Goal: Information Seeking & Learning: Learn about a topic

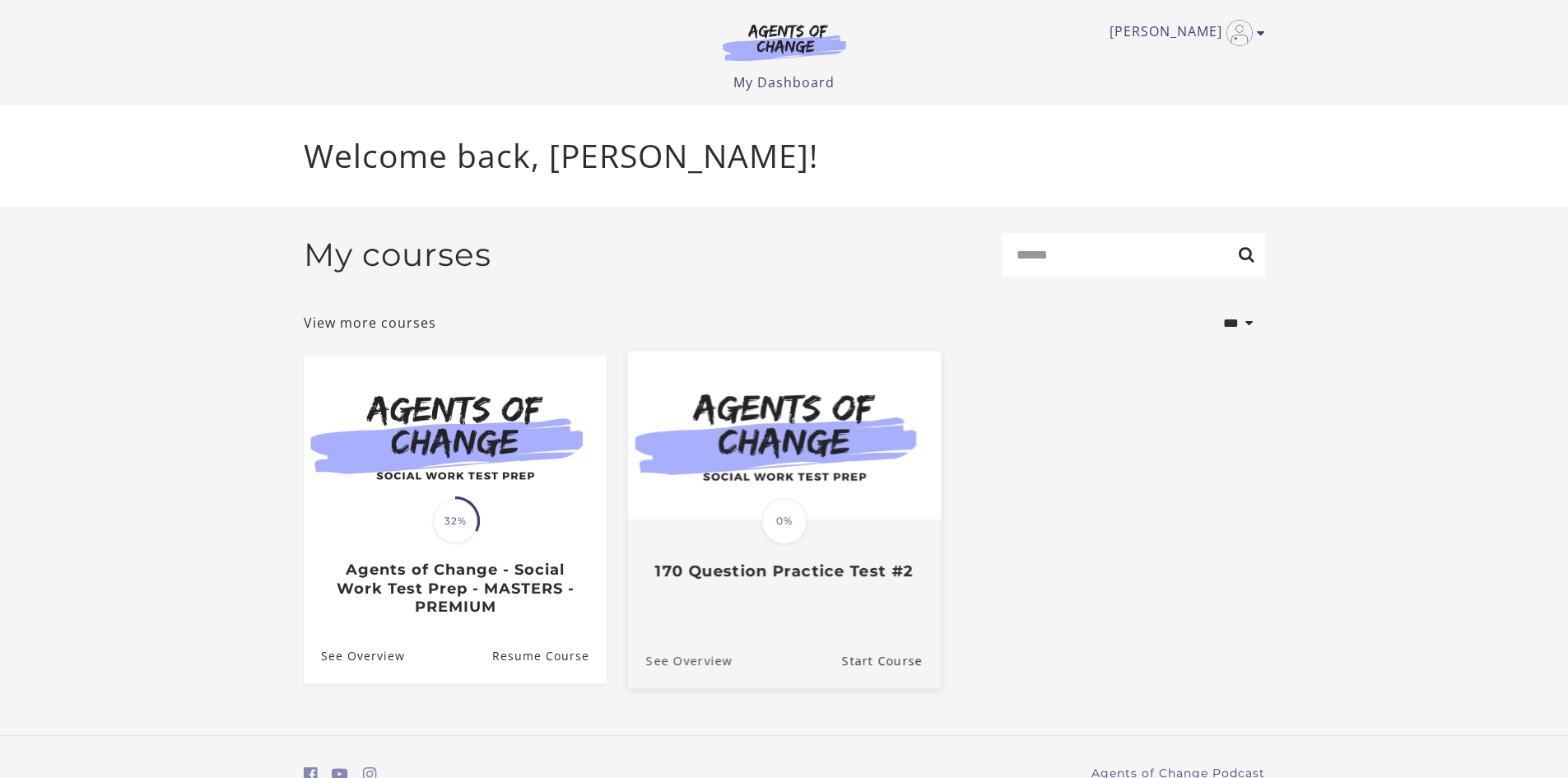
click at [685, 667] on link "See Overview" at bounding box center [679, 659] width 104 height 55
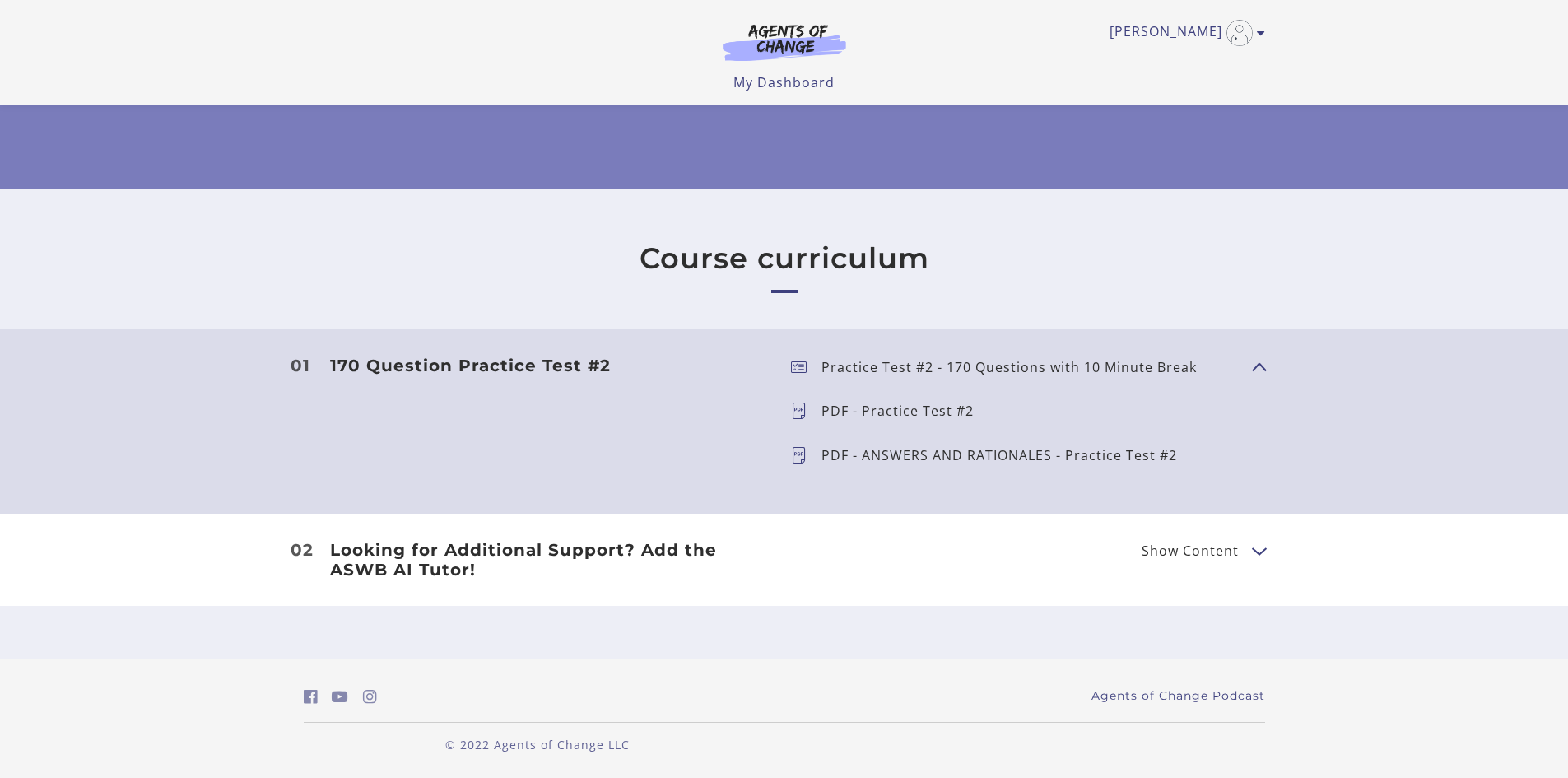
scroll to position [206, 0]
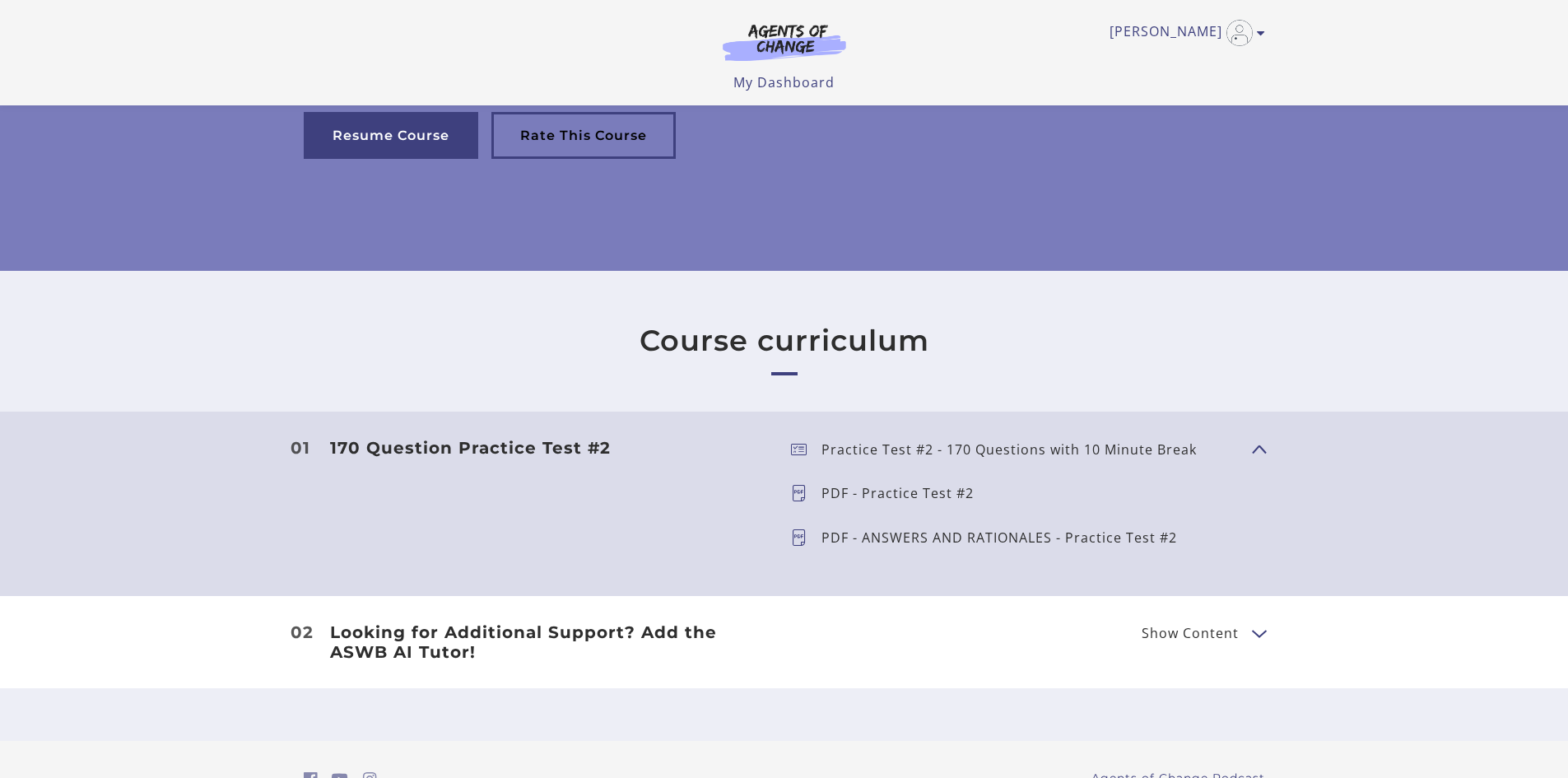
click at [1253, 636] on button "Show Content" at bounding box center [1258, 632] width 13 height 20
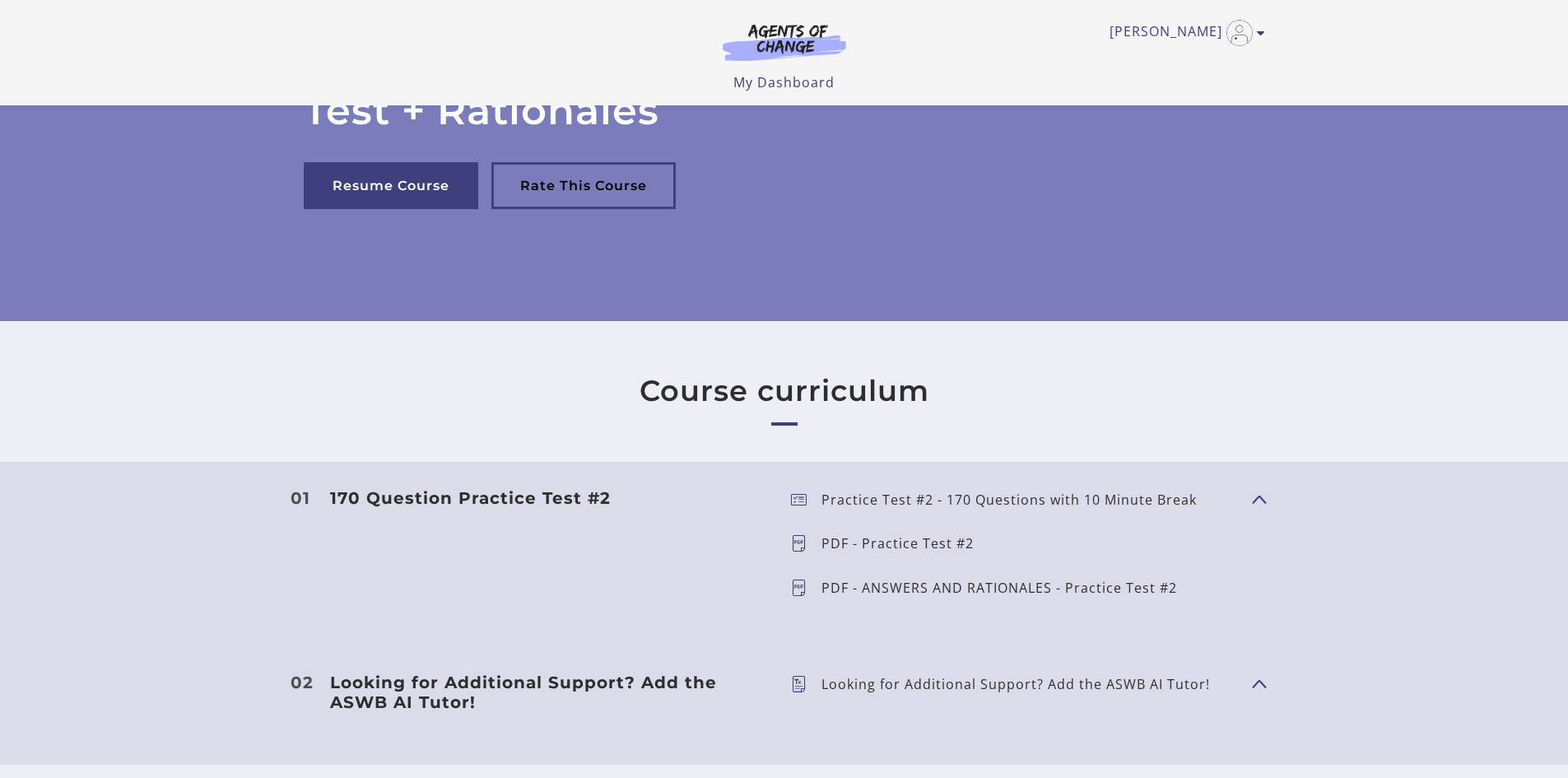
scroll to position [0, 0]
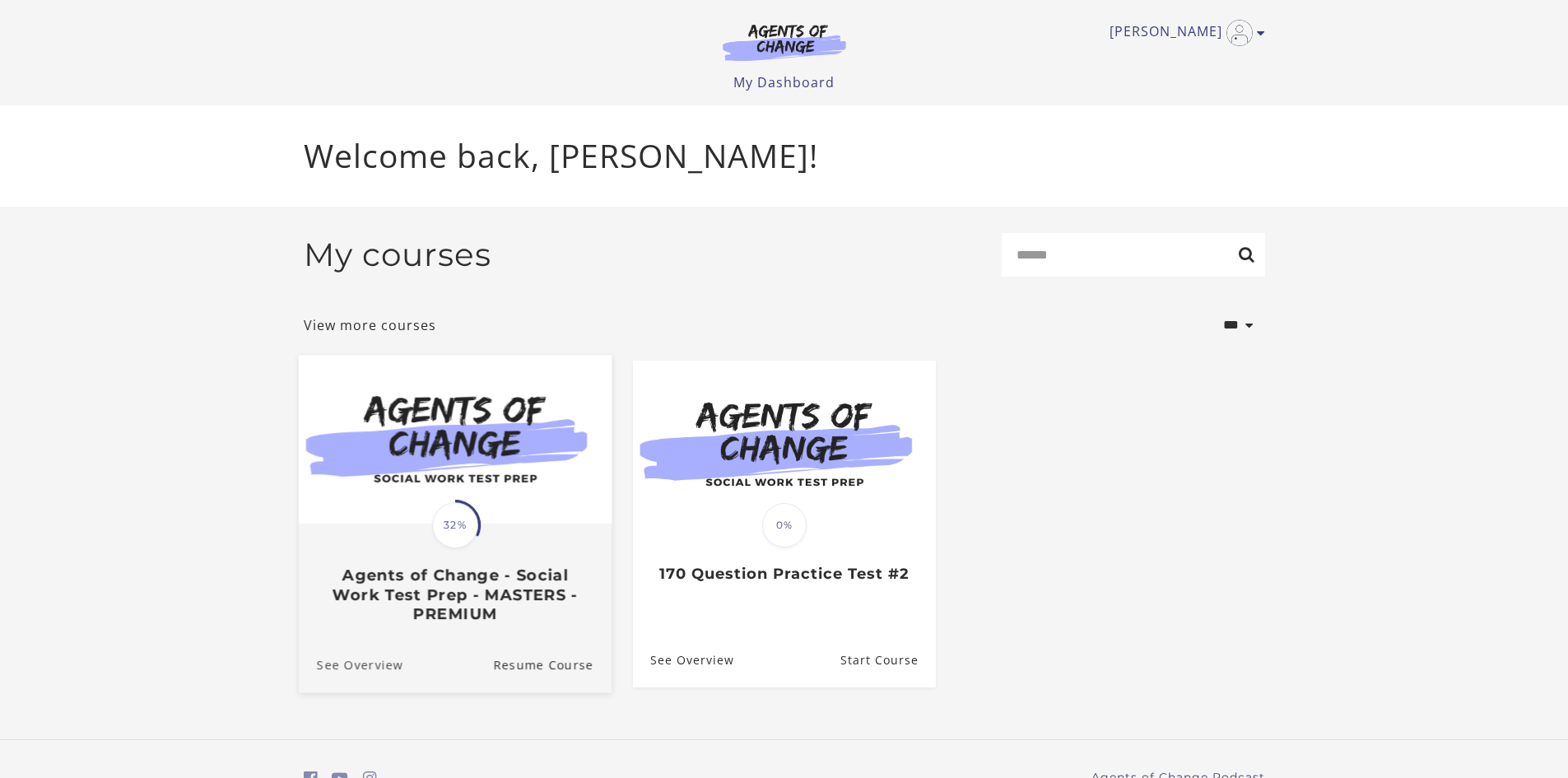
click at [381, 666] on link "See Overview" at bounding box center [349, 664] width 104 height 55
click at [543, 669] on link "Resume Course" at bounding box center [552, 664] width 119 height 55
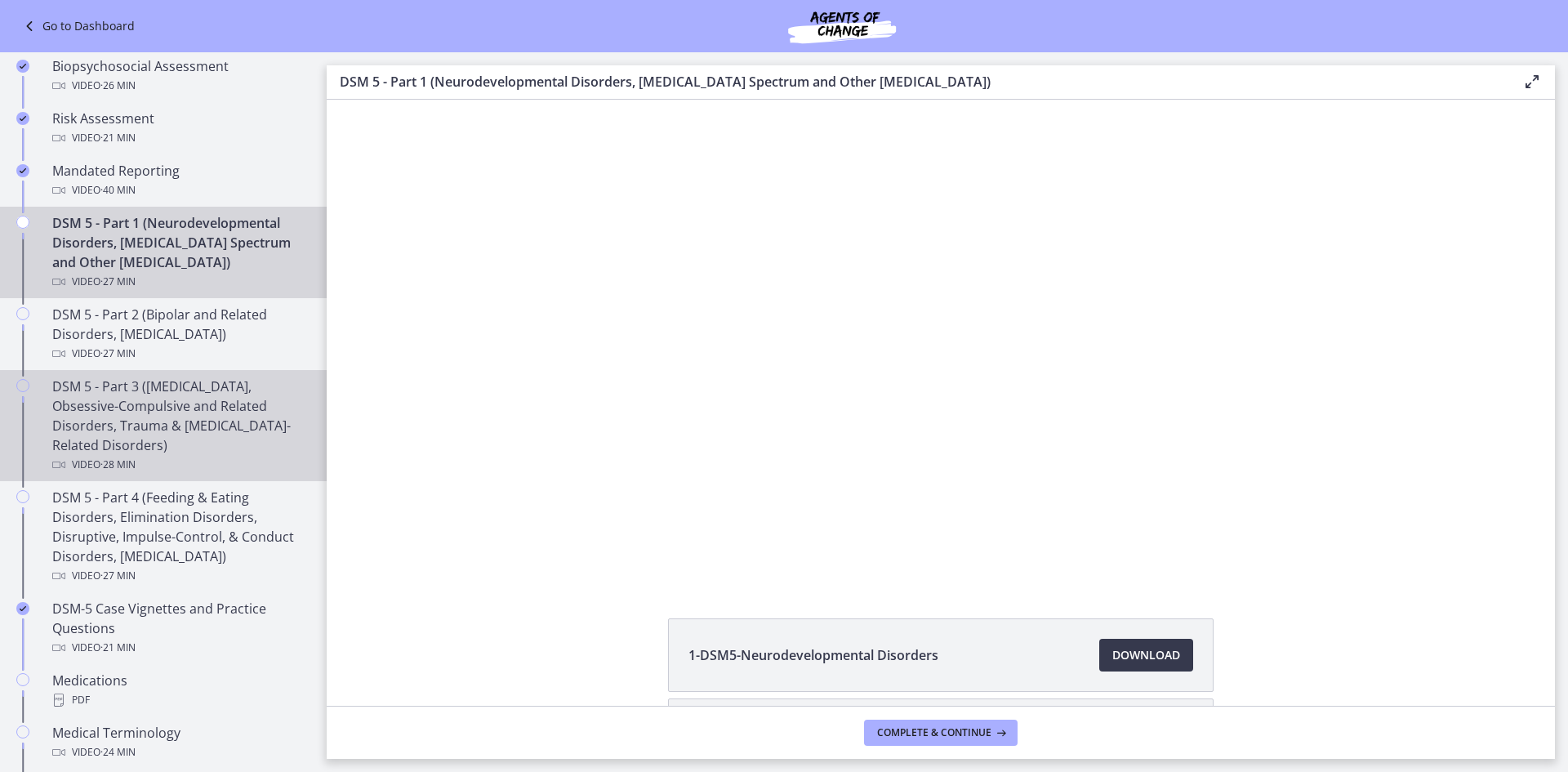
scroll to position [653, 0]
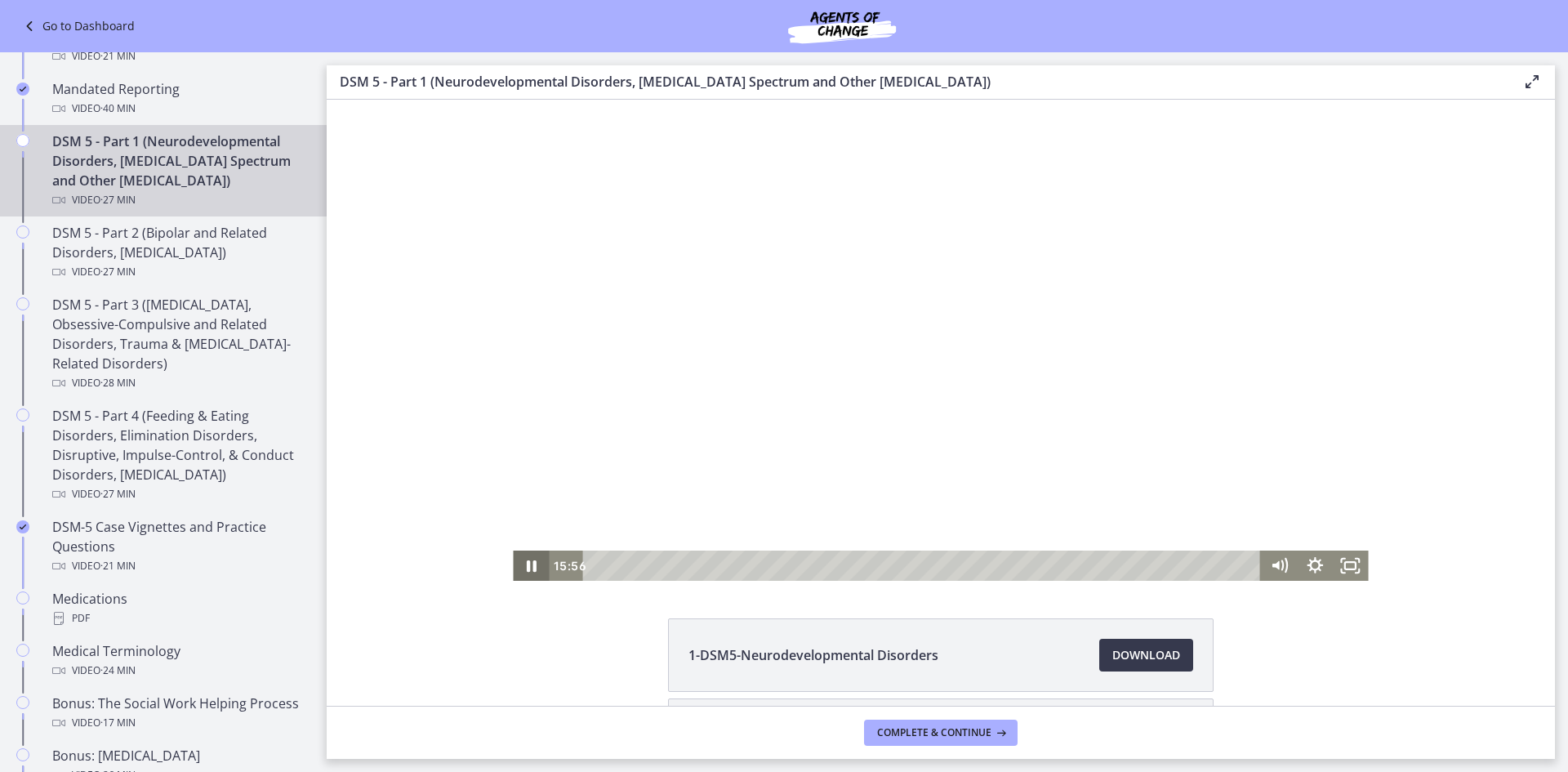
click at [518, 565] on icon "Pause" at bounding box center [531, 565] width 36 height 30
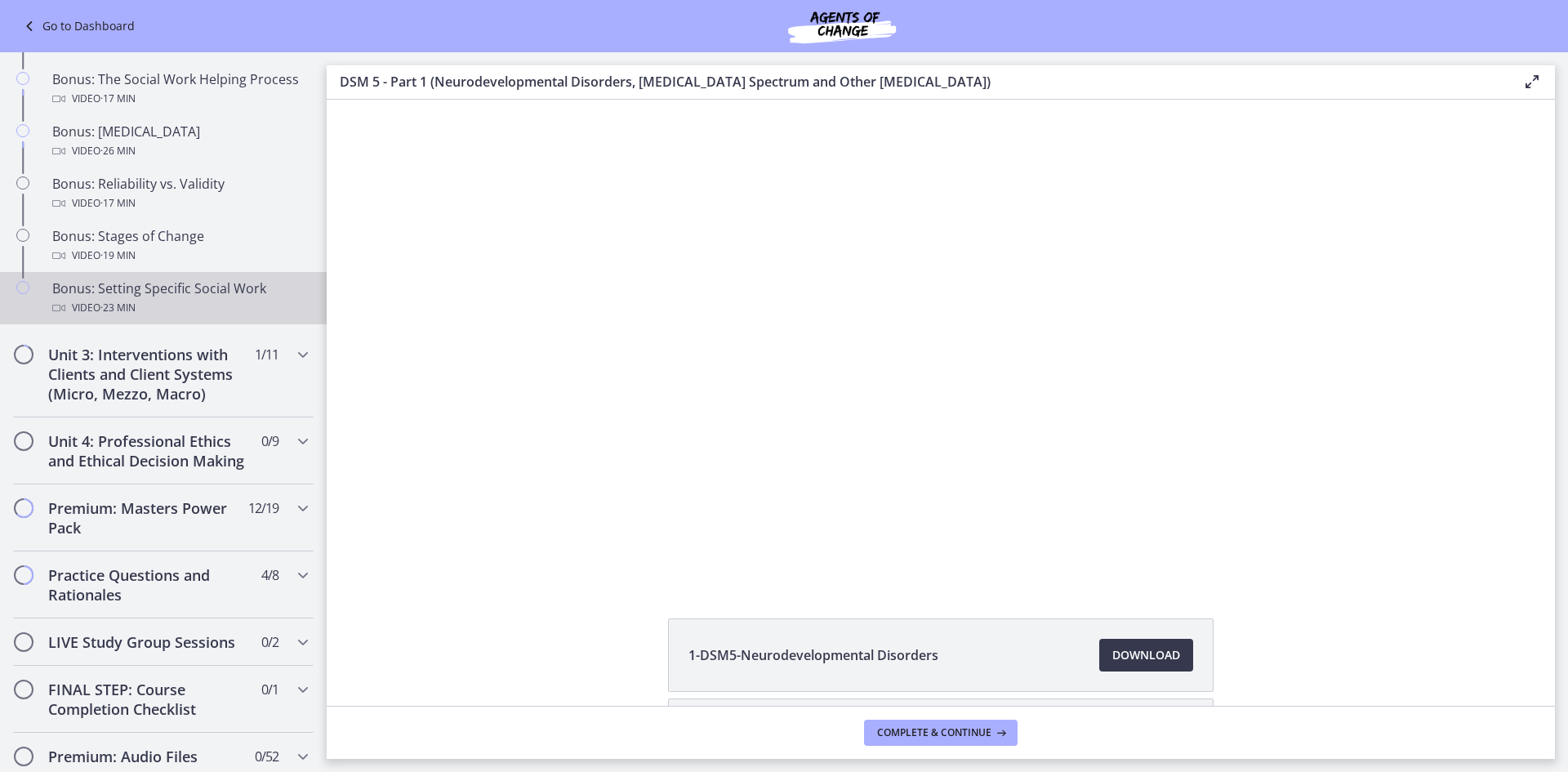
scroll to position [1307, 0]
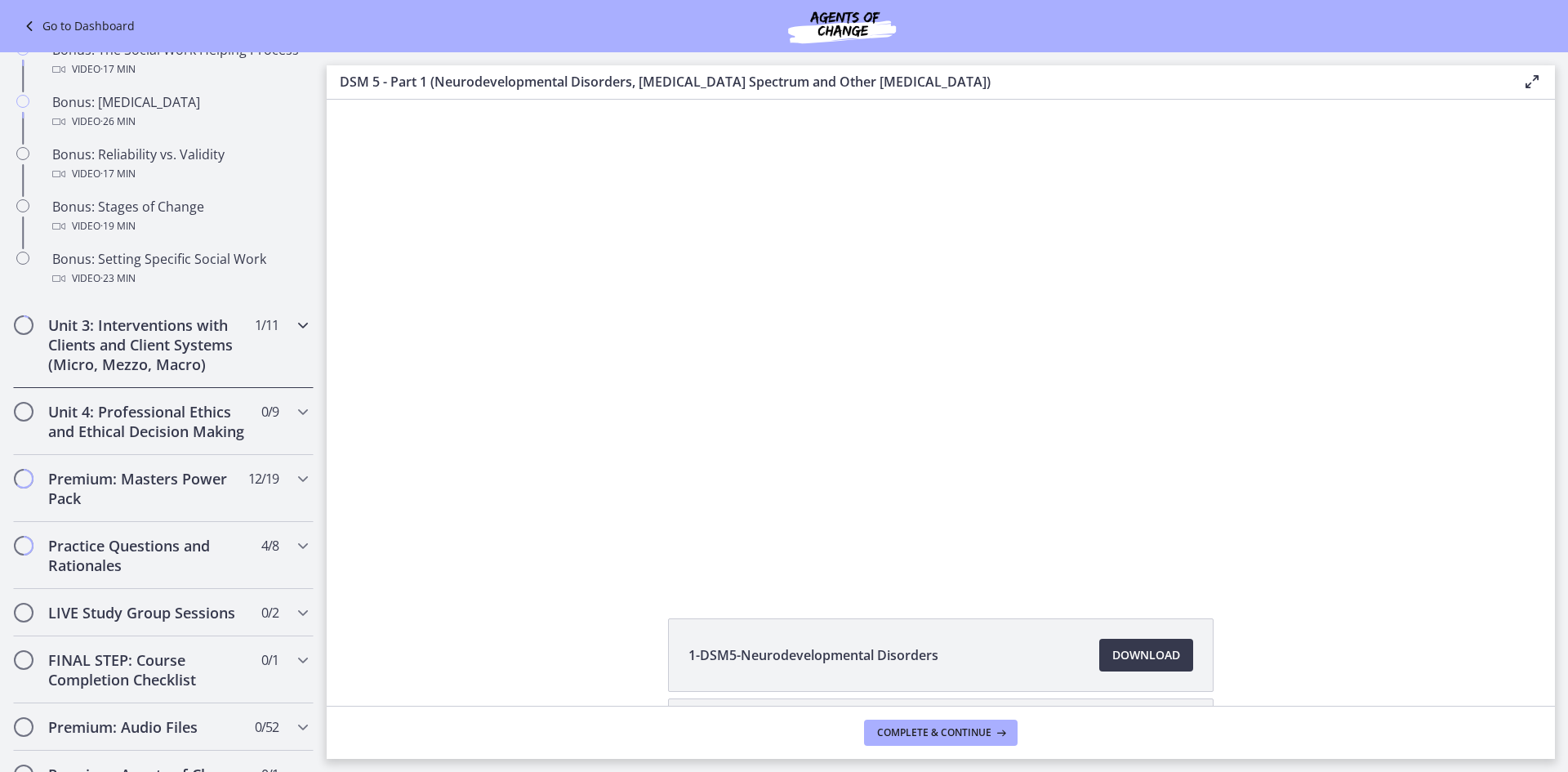
click at [279, 330] on div "Unit 3: Interventions with Clients and Client Systems (Micro, Mezzo, Macro) 1 /…" at bounding box center [163, 344] width 301 height 86
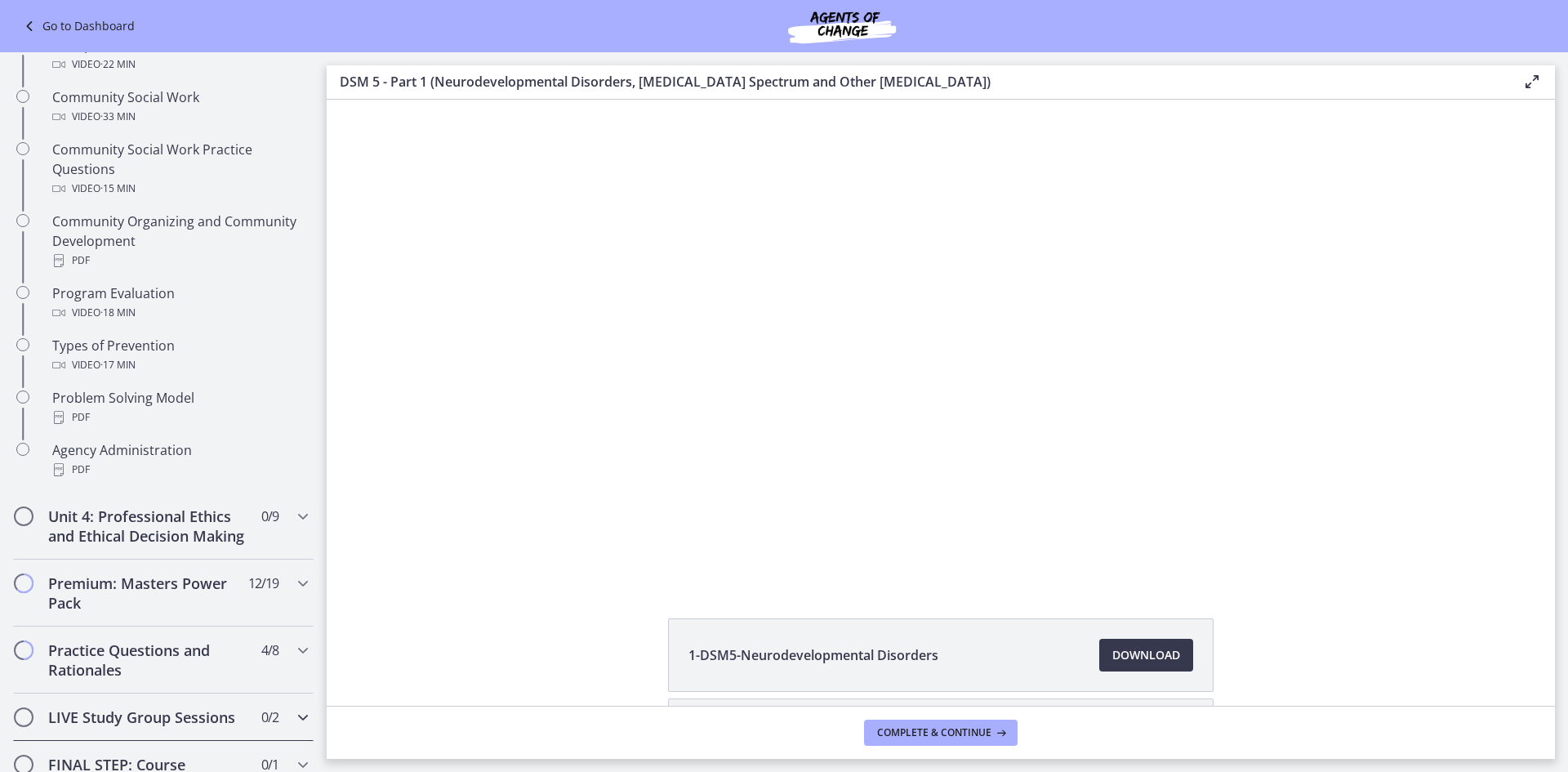
scroll to position [428, 0]
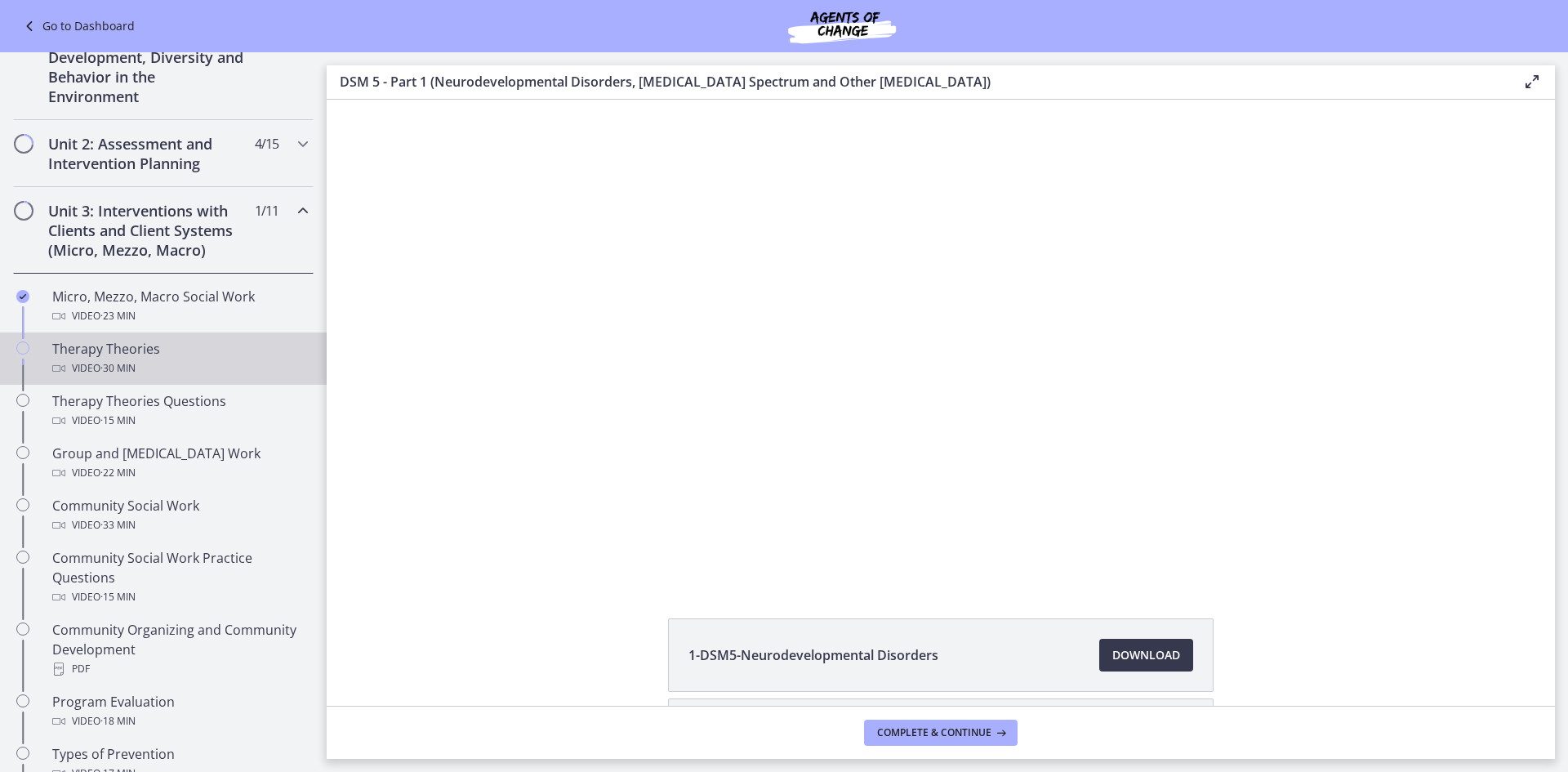
click at [173, 358] on div "Therapy Theories Video · 30 min" at bounding box center [179, 358] width 254 height 39
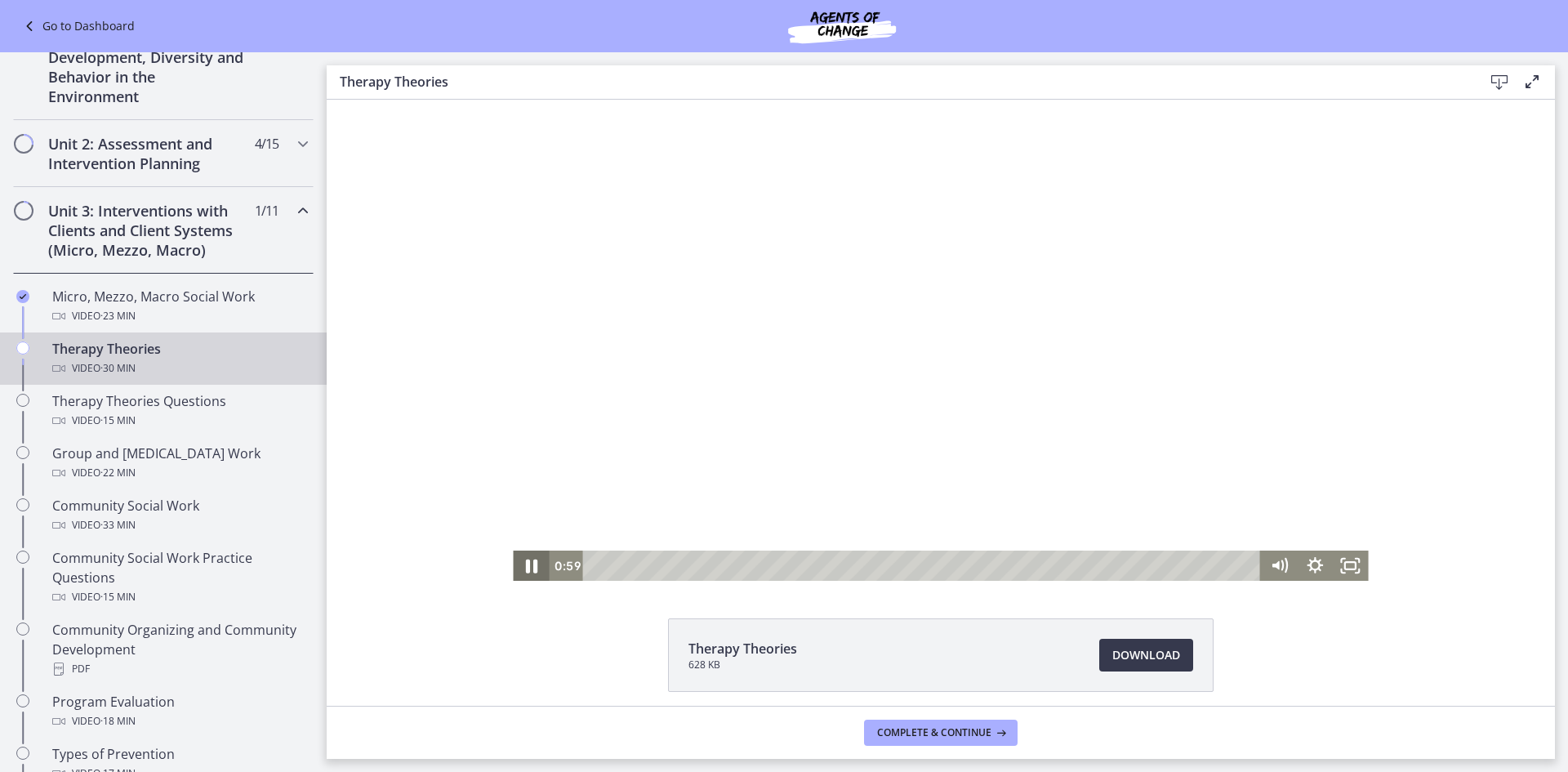
click at [526, 569] on icon "Pause" at bounding box center [531, 566] width 11 height 14
click at [529, 569] on icon "Play Video" at bounding box center [532, 565] width 43 height 36
click at [524, 569] on icon "Pause" at bounding box center [531, 565] width 43 height 36
click at [519, 568] on icon "Play Video" at bounding box center [532, 565] width 36 height 30
click at [1478, 270] on div "Click for sound @keyframes VOLUME_SMALL_WAVE_FLASH { 0% { opacity: 0; } 33% { o…" at bounding box center [941, 340] width 1228 height 481
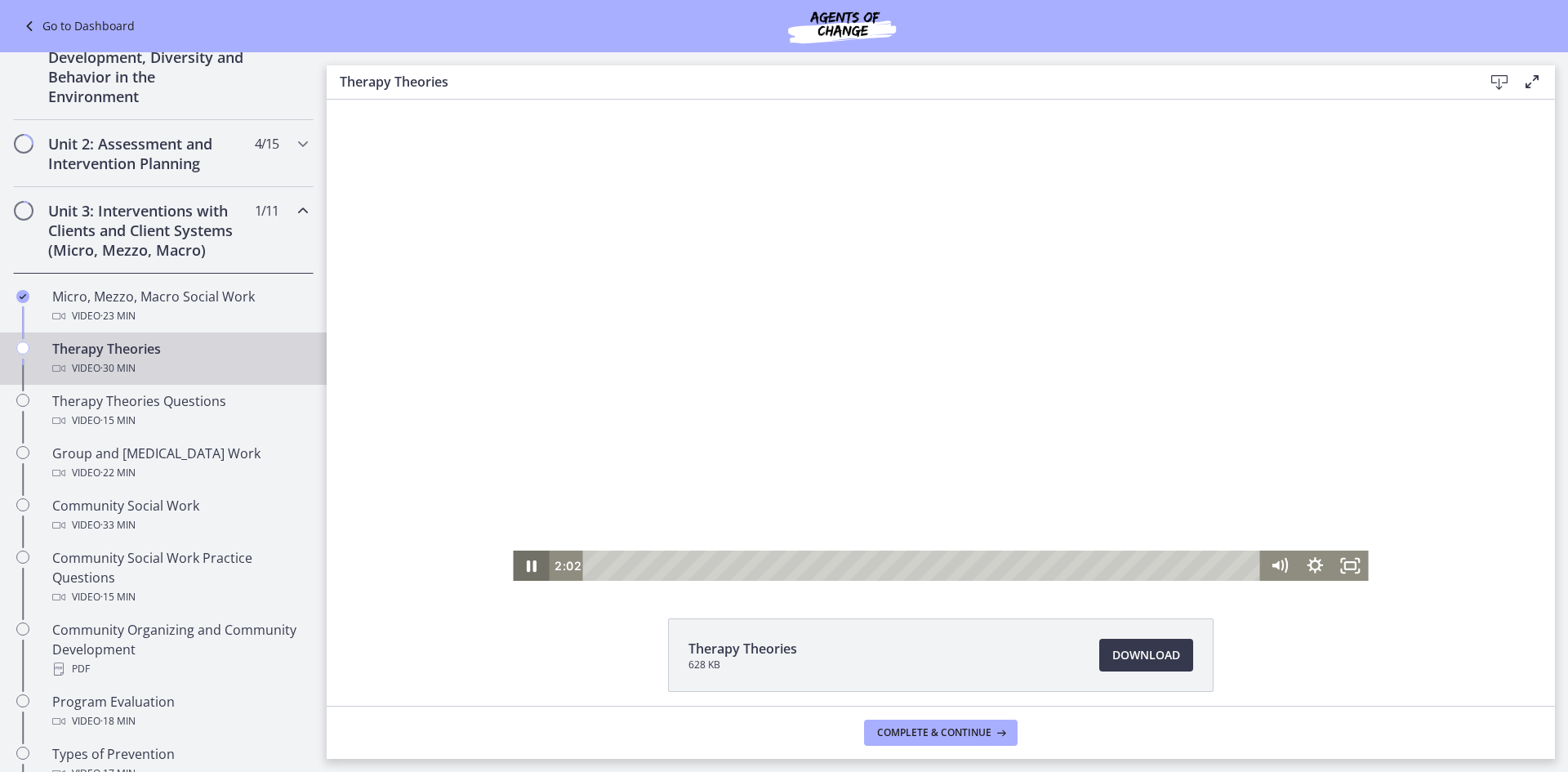
click at [520, 571] on icon "Pause" at bounding box center [531, 565] width 36 height 30
click at [528, 565] on icon "Play Video" at bounding box center [532, 565] width 9 height 12
click at [527, 565] on icon "Pause" at bounding box center [531, 565] width 10 height 11
click at [528, 565] on icon "Play Video" at bounding box center [533, 565] width 10 height 15
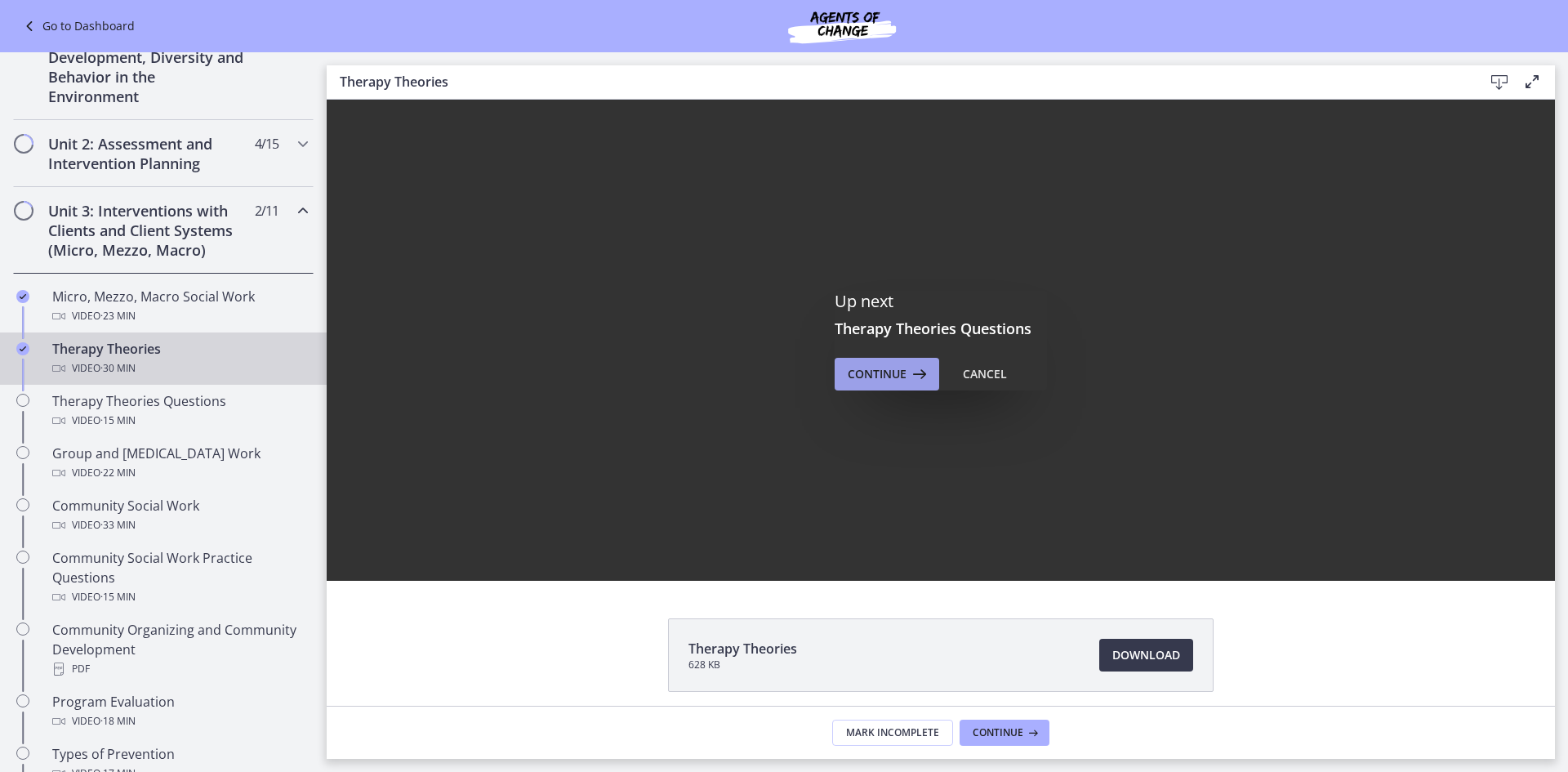
click at [874, 365] on span "Continue" at bounding box center [876, 374] width 58 height 19
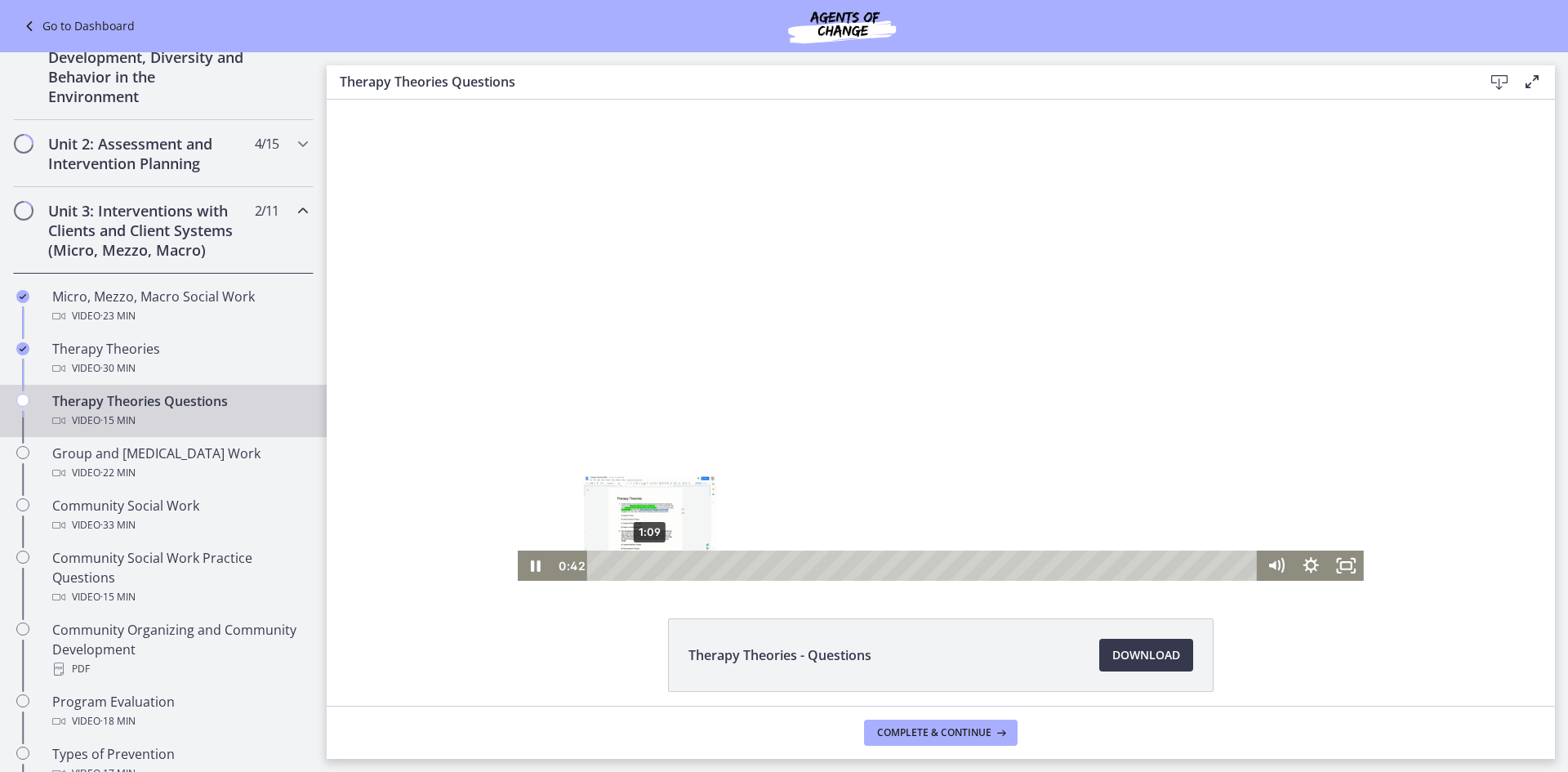
click at [644, 570] on div "1:09" at bounding box center [924, 565] width 649 height 30
click at [669, 568] on div "1:45" at bounding box center [924, 565] width 649 height 30
click at [679, 570] on div "2:00" at bounding box center [924, 565] width 649 height 30
click at [730, 568] on div "3:10" at bounding box center [924, 565] width 649 height 30
click at [738, 568] on div "3:22" at bounding box center [924, 565] width 649 height 30
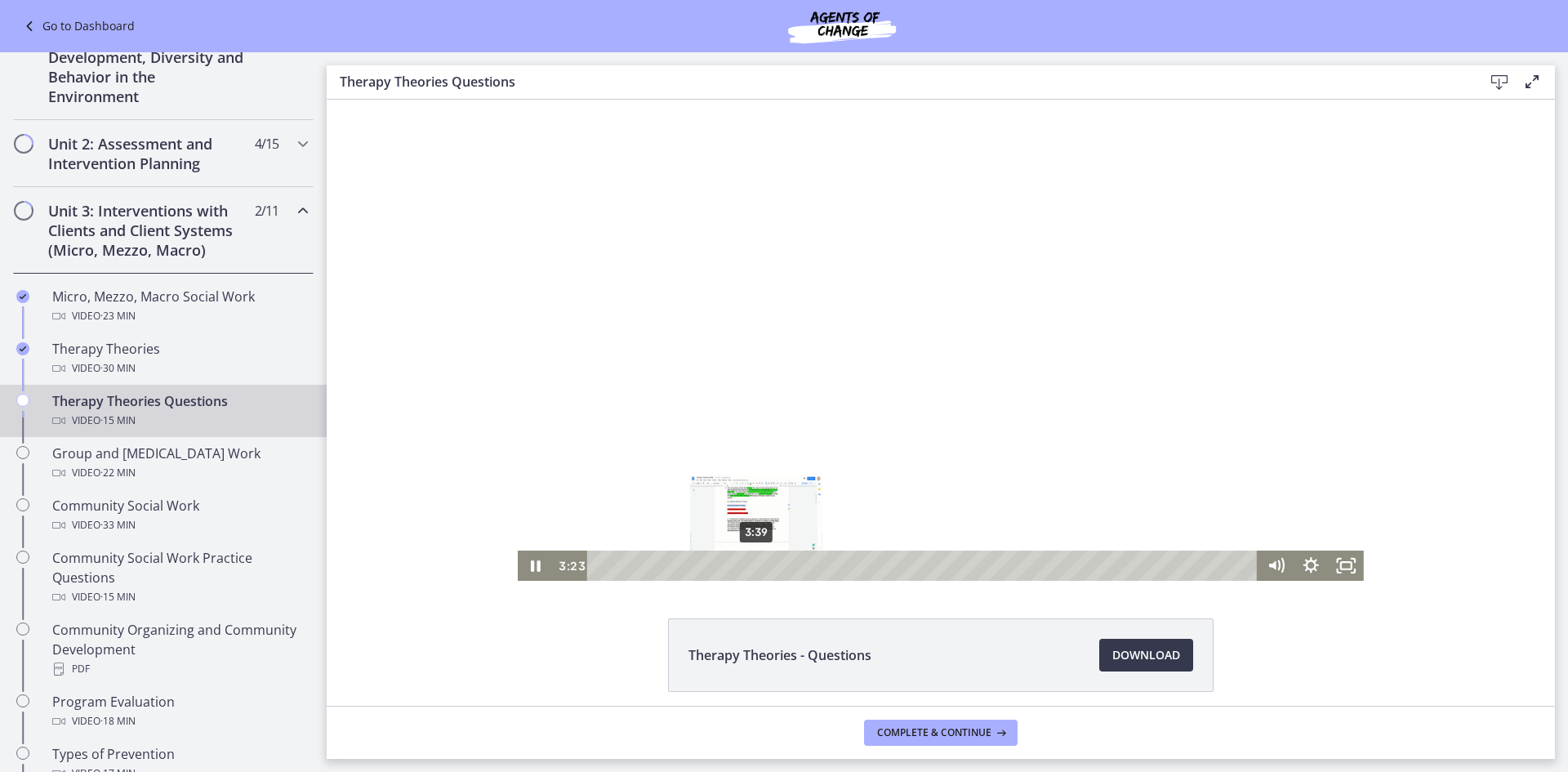
click at [751, 568] on div "3:39" at bounding box center [924, 565] width 649 height 30
click at [759, 568] on div "3:50" at bounding box center [924, 565] width 649 height 30
click at [777, 564] on div "4:17" at bounding box center [924, 565] width 649 height 30
click at [531, 566] on icon "Pause" at bounding box center [535, 565] width 10 height 11
click at [788, 566] on div "4:32" at bounding box center [924, 565] width 649 height 30
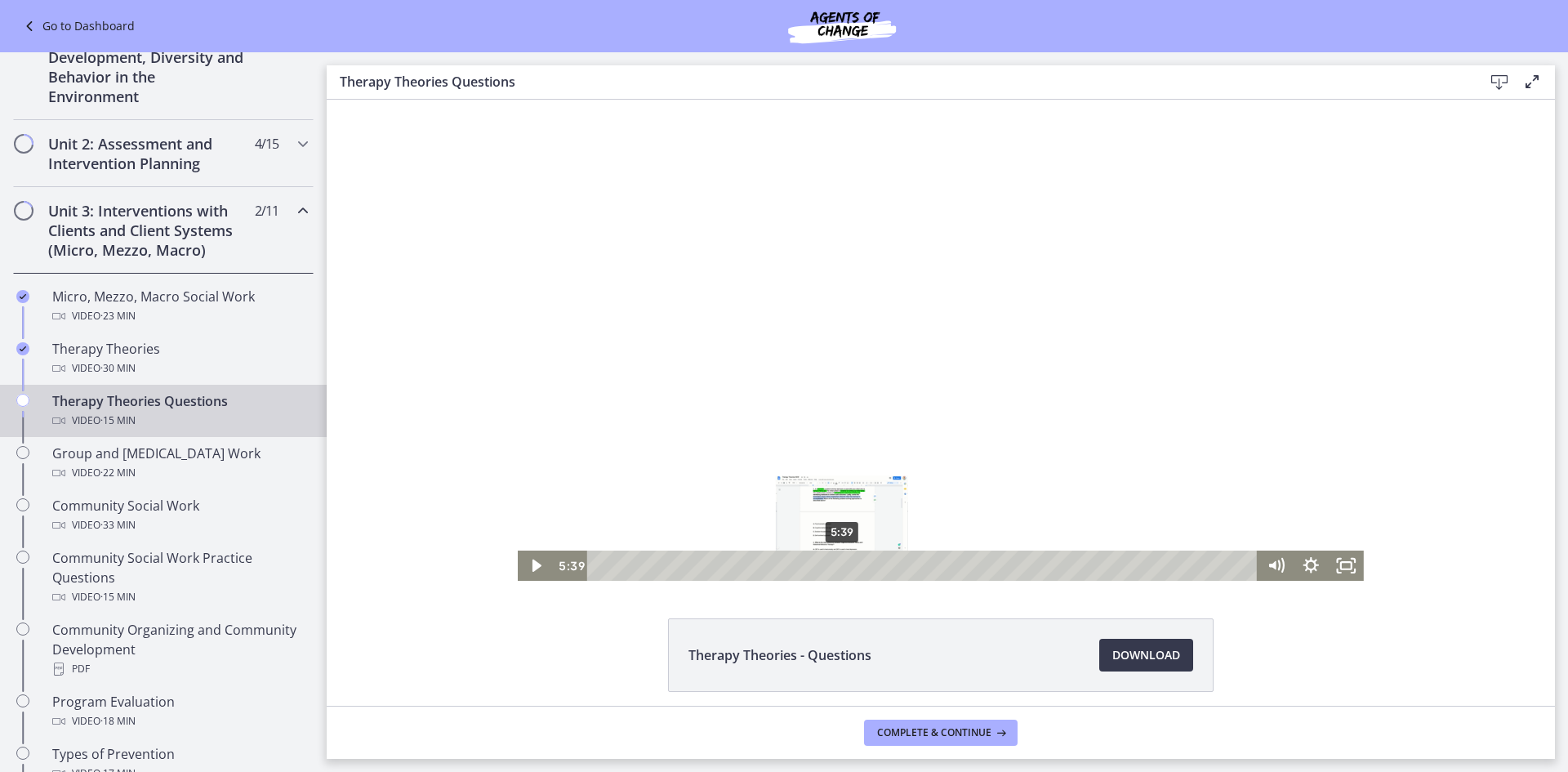
click at [836, 568] on div "5:39" at bounding box center [924, 565] width 649 height 30
click at [844, 567] on div "5:50" at bounding box center [924, 565] width 649 height 30
click at [854, 567] on div "6:03" at bounding box center [924, 565] width 649 height 30
click at [870, 567] on div "6:27" at bounding box center [924, 565] width 649 height 30
click at [878, 567] on div "6:37" at bounding box center [924, 565] width 649 height 30
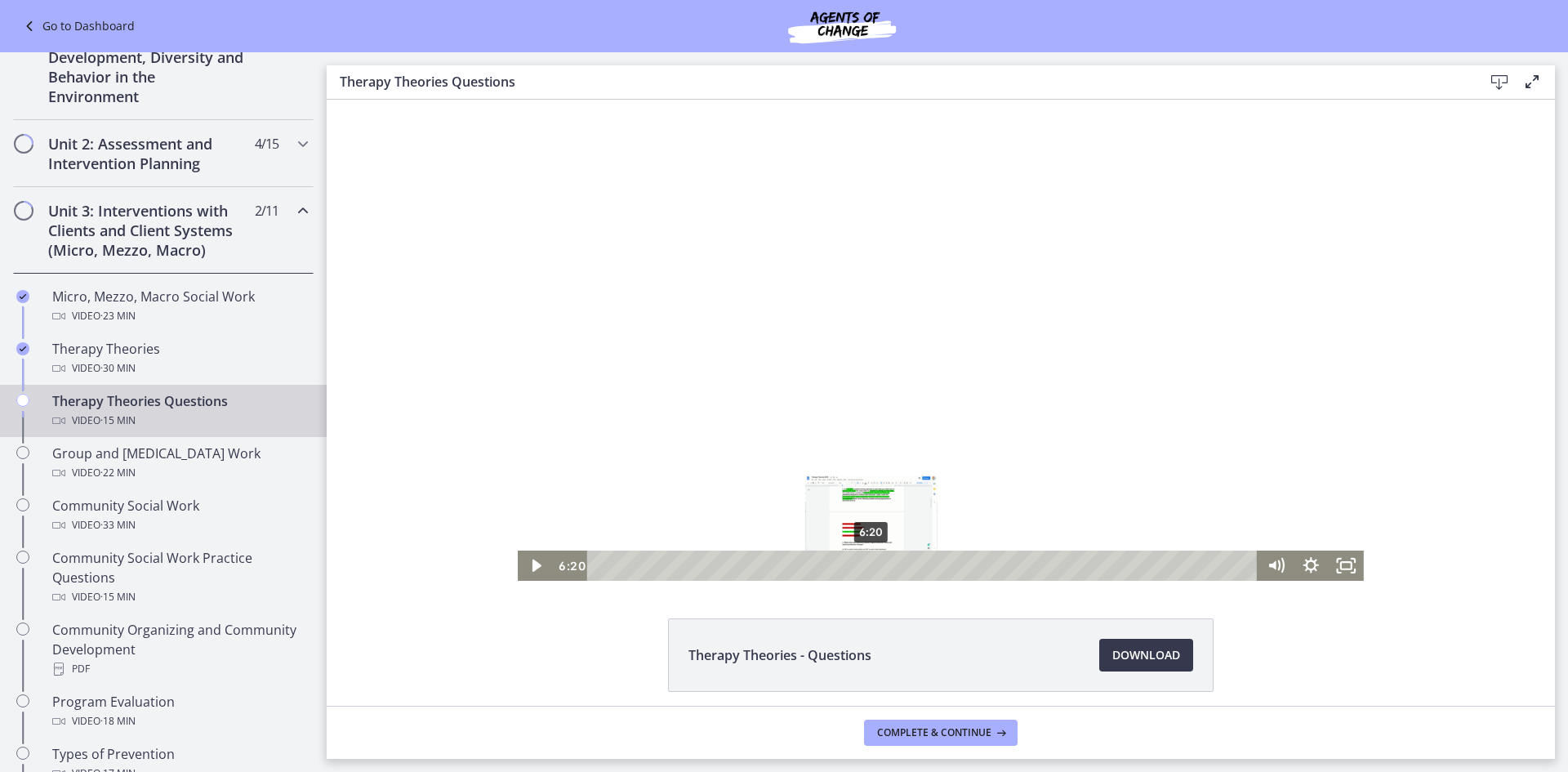
click at [866, 562] on div "6:20" at bounding box center [924, 565] width 649 height 30
click at [518, 558] on icon "Play Video" at bounding box center [537, 565] width 43 height 36
click at [941, 570] on div "8:05" at bounding box center [924, 565] width 649 height 30
click at [529, 564] on icon "Pause" at bounding box center [536, 565] width 43 height 36
click at [531, 562] on icon "Play Video" at bounding box center [537, 565] width 35 height 30
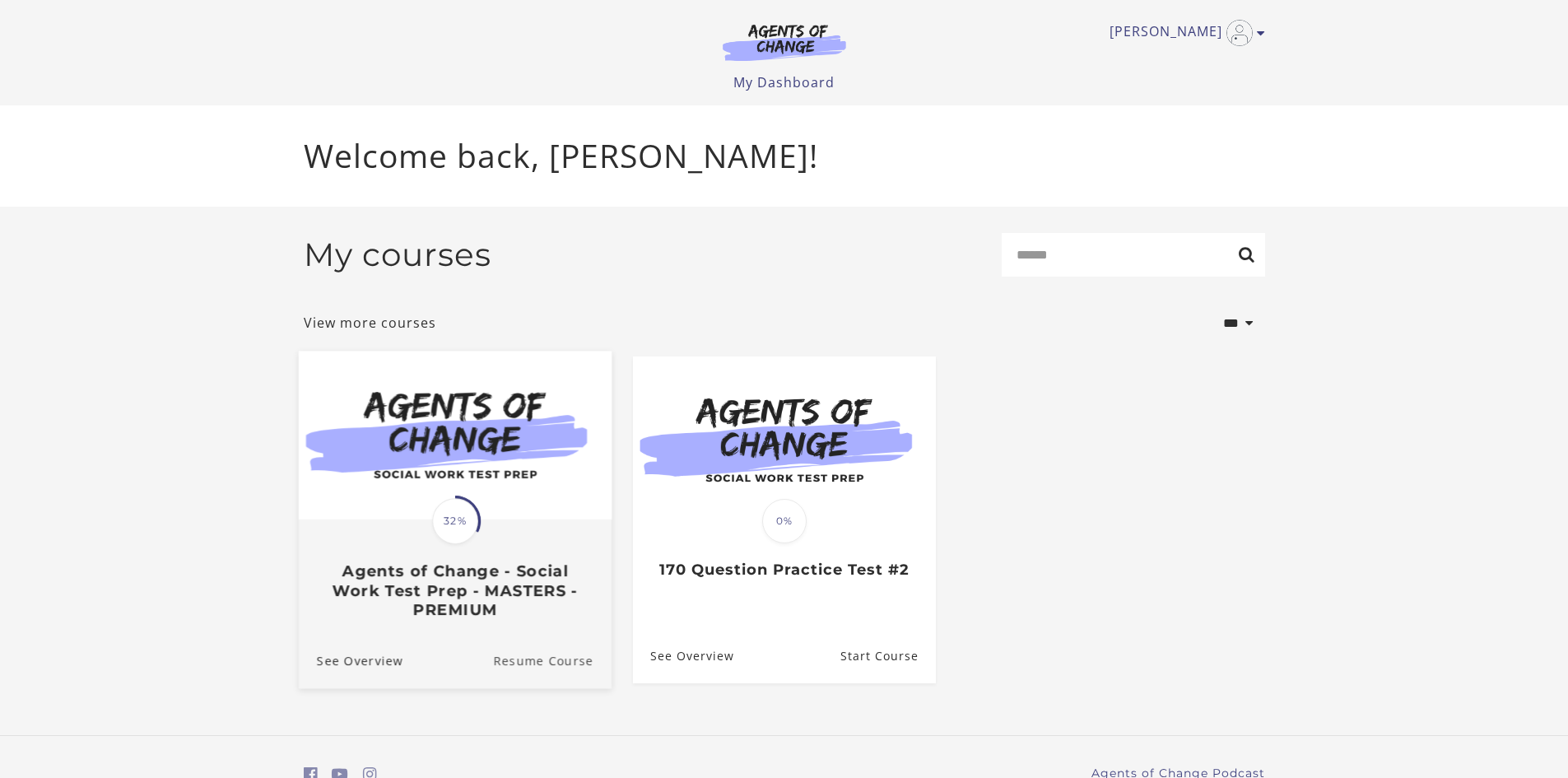
click at [549, 672] on link "Resume Course" at bounding box center [552, 659] width 119 height 55
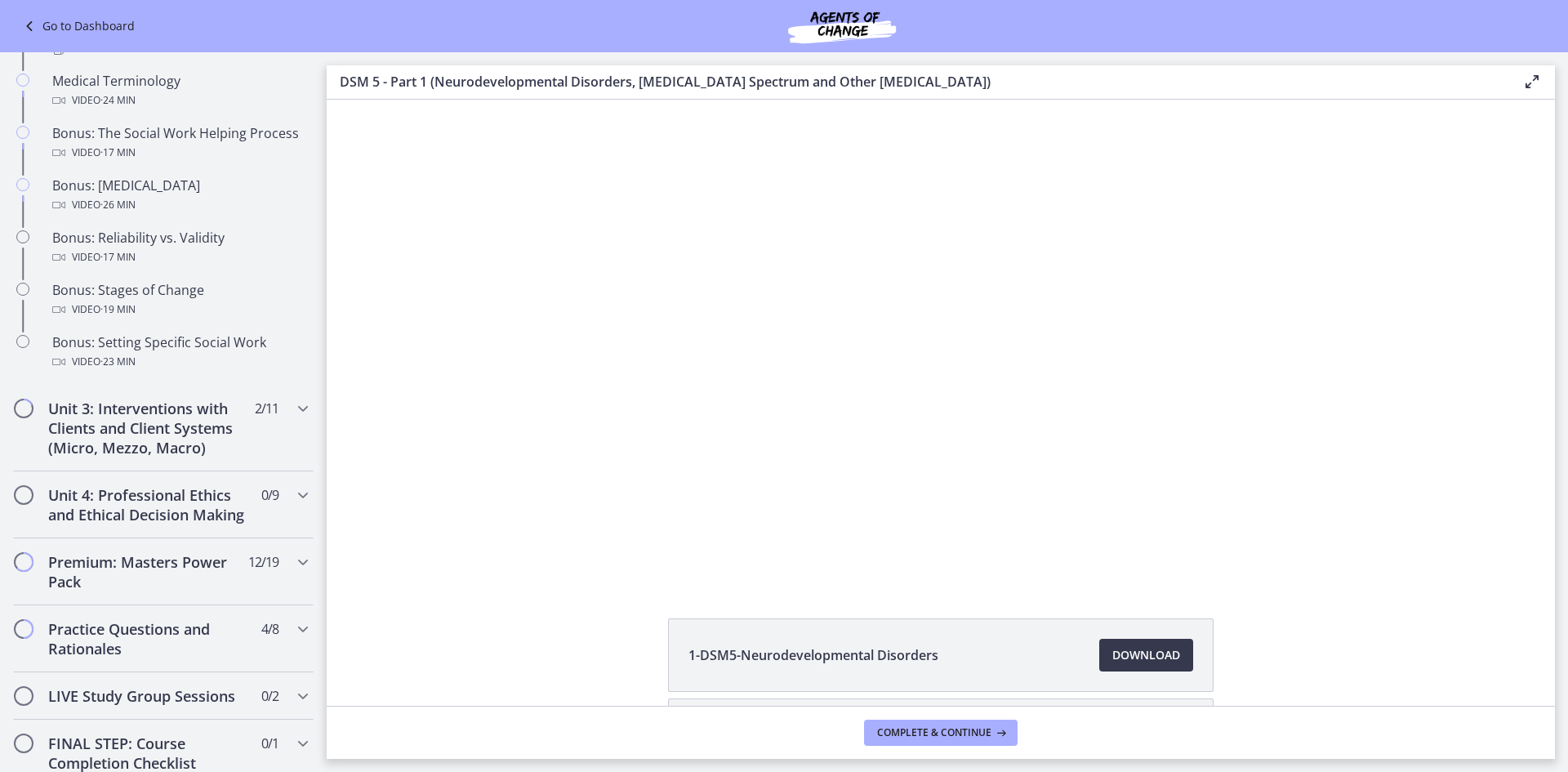
scroll to position [1225, 0]
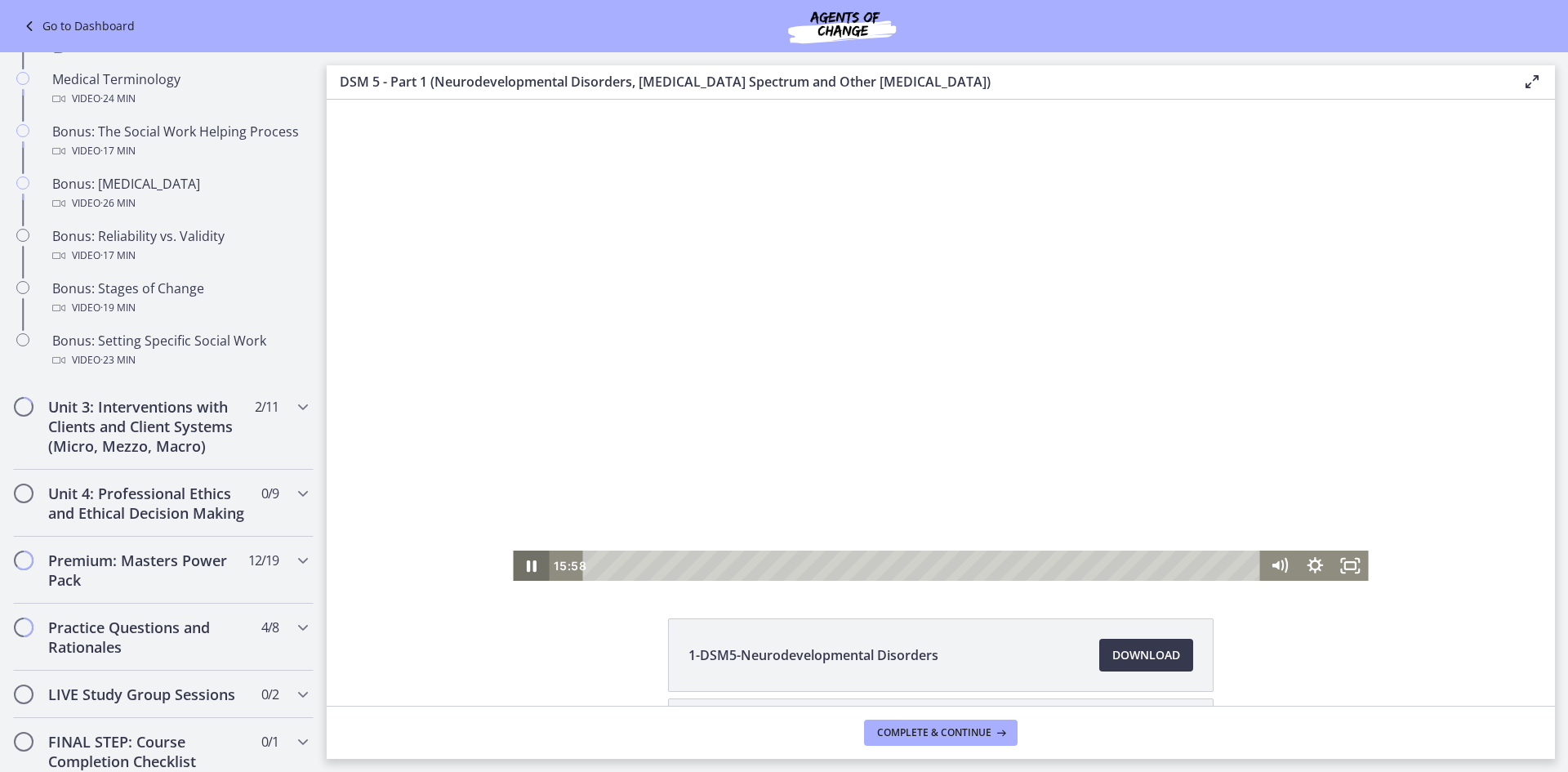
click at [535, 565] on icon "Pause" at bounding box center [531, 565] width 36 height 30
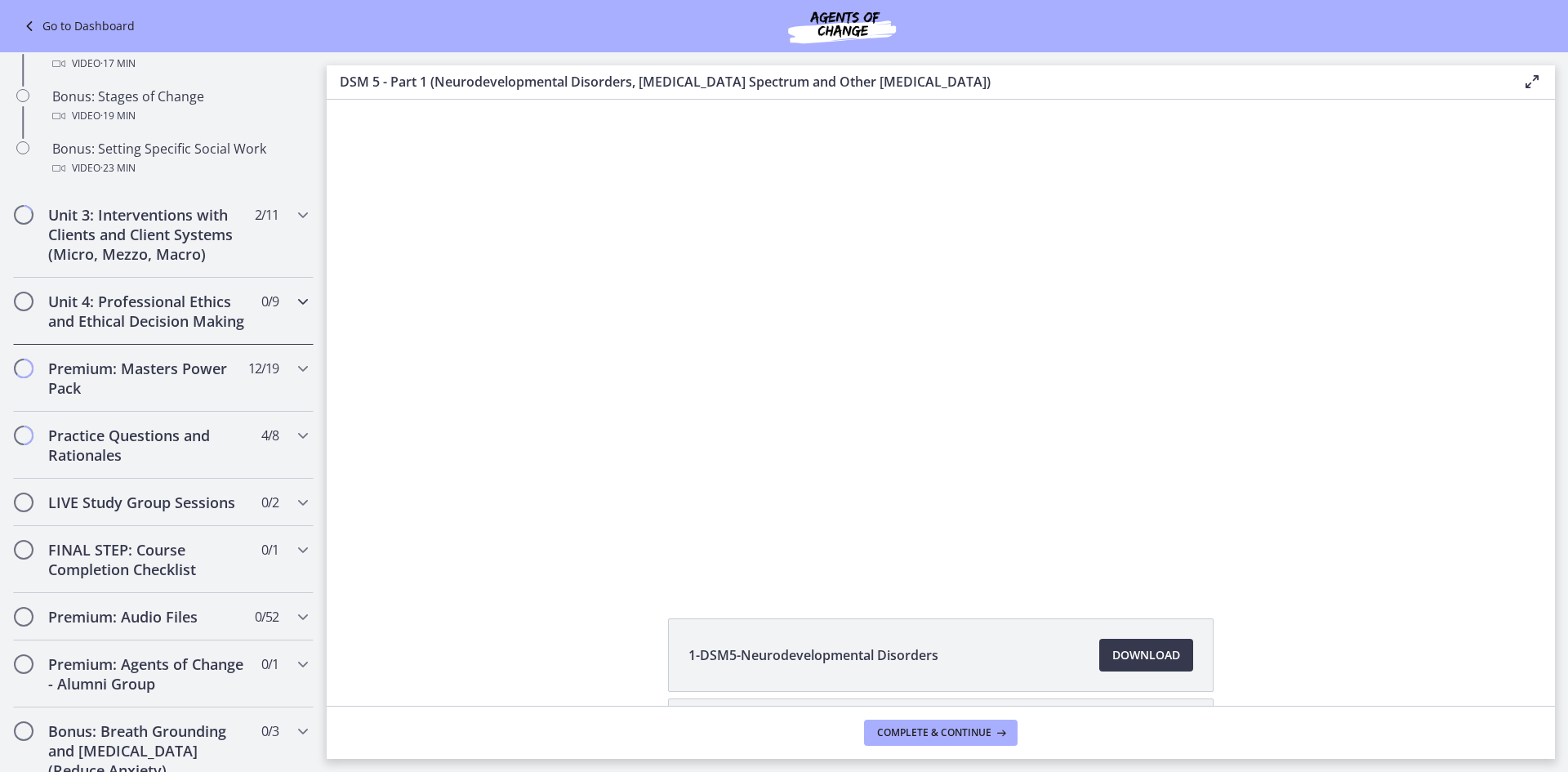
scroll to position [1389, 0]
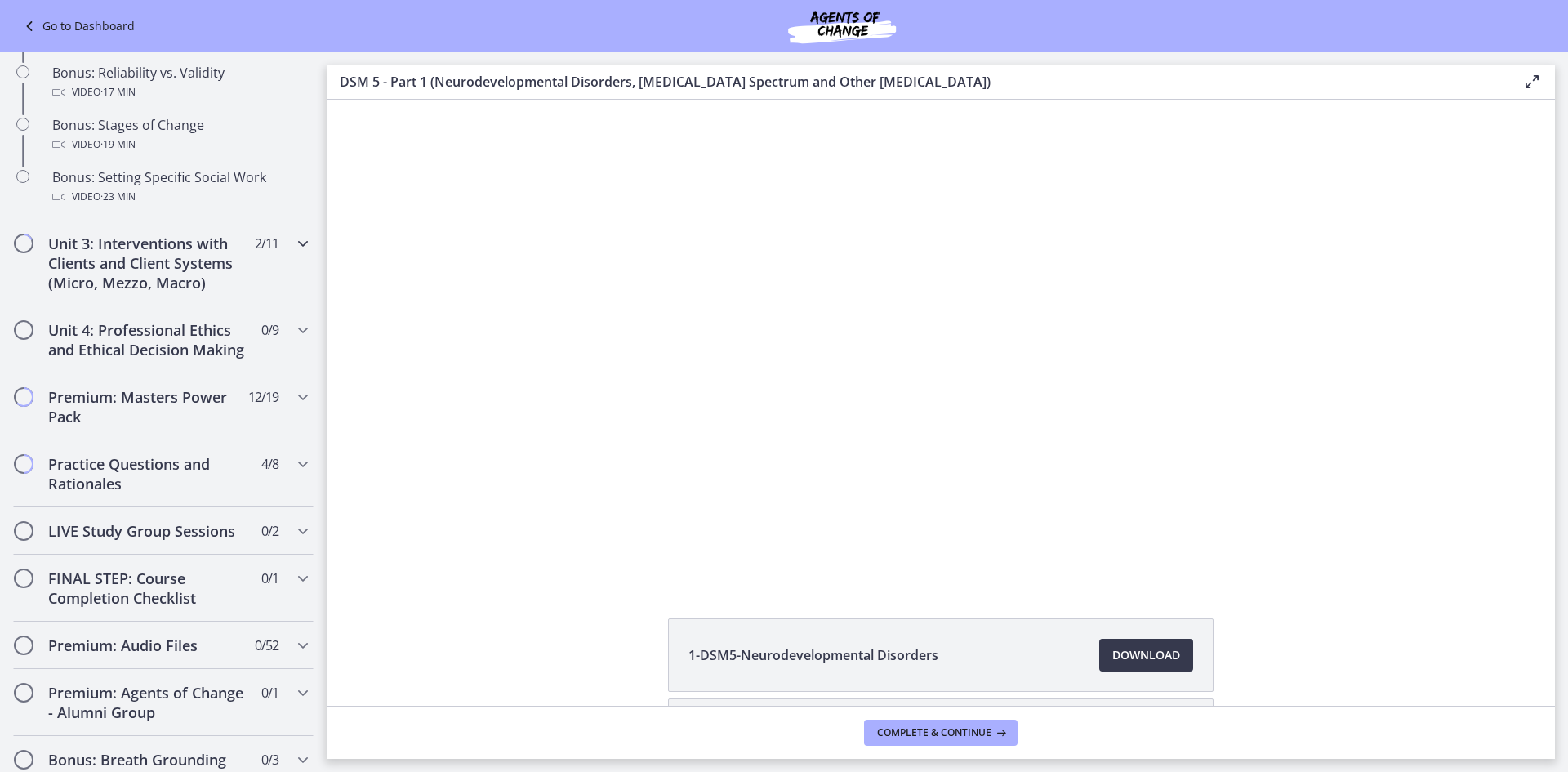
click at [258, 267] on div "Unit 3: Interventions with Clients and Client Systems (Micro, Mezzo, Macro) 2 /…" at bounding box center [163, 262] width 301 height 86
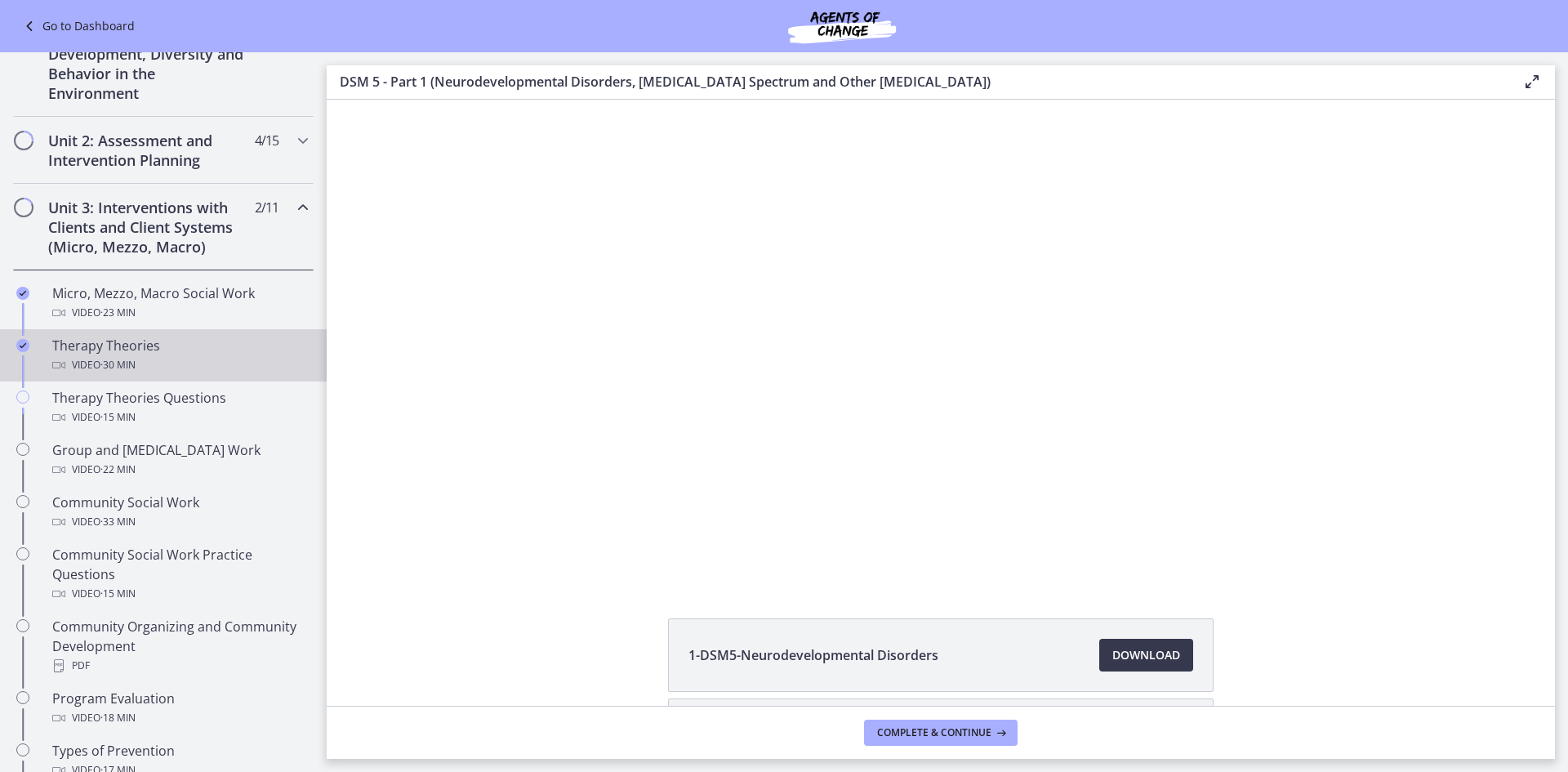
scroll to position [428, 0]
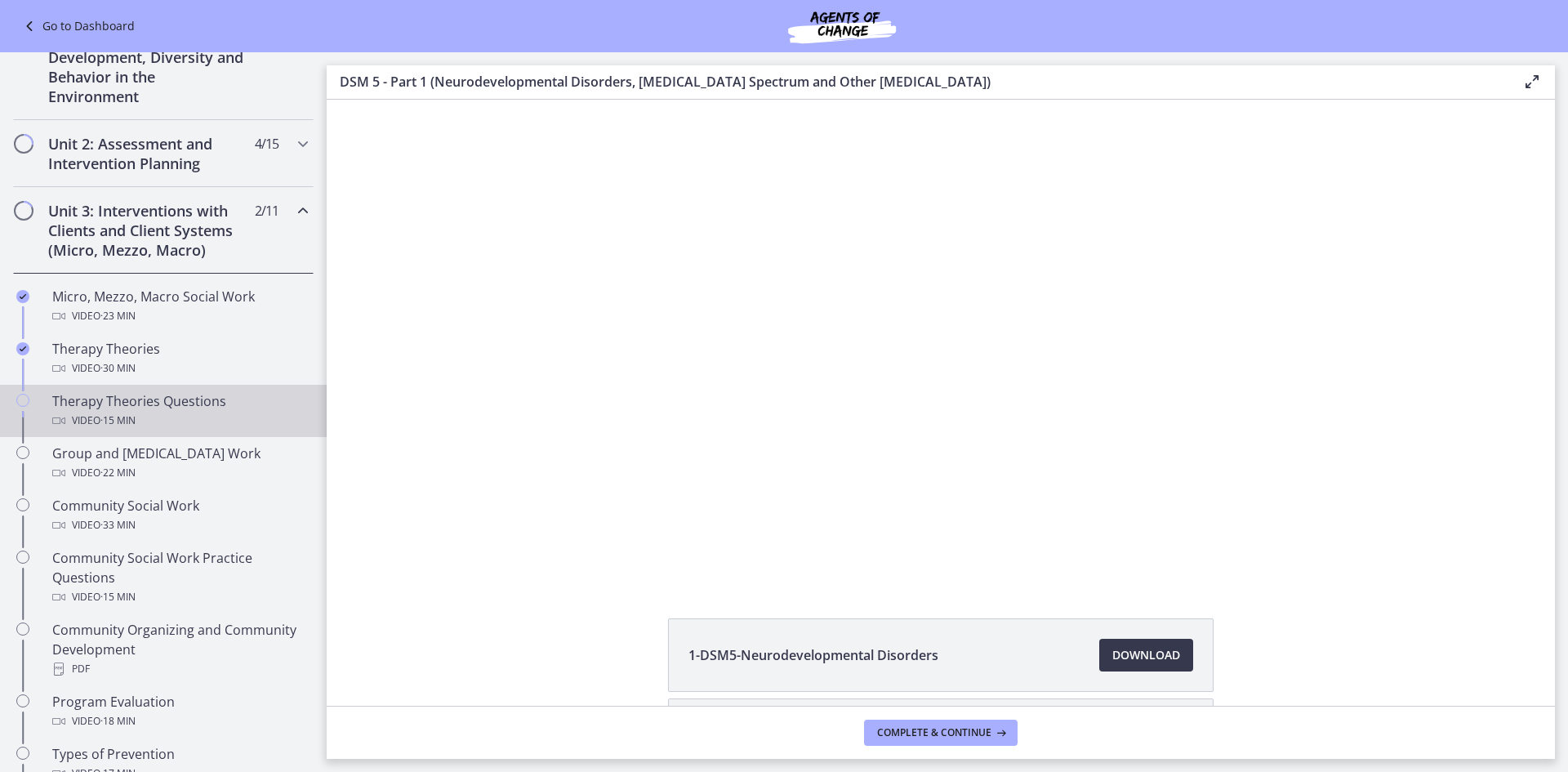
click at [133, 396] on div "Therapy Theories Questions Video · 15 min" at bounding box center [179, 410] width 254 height 39
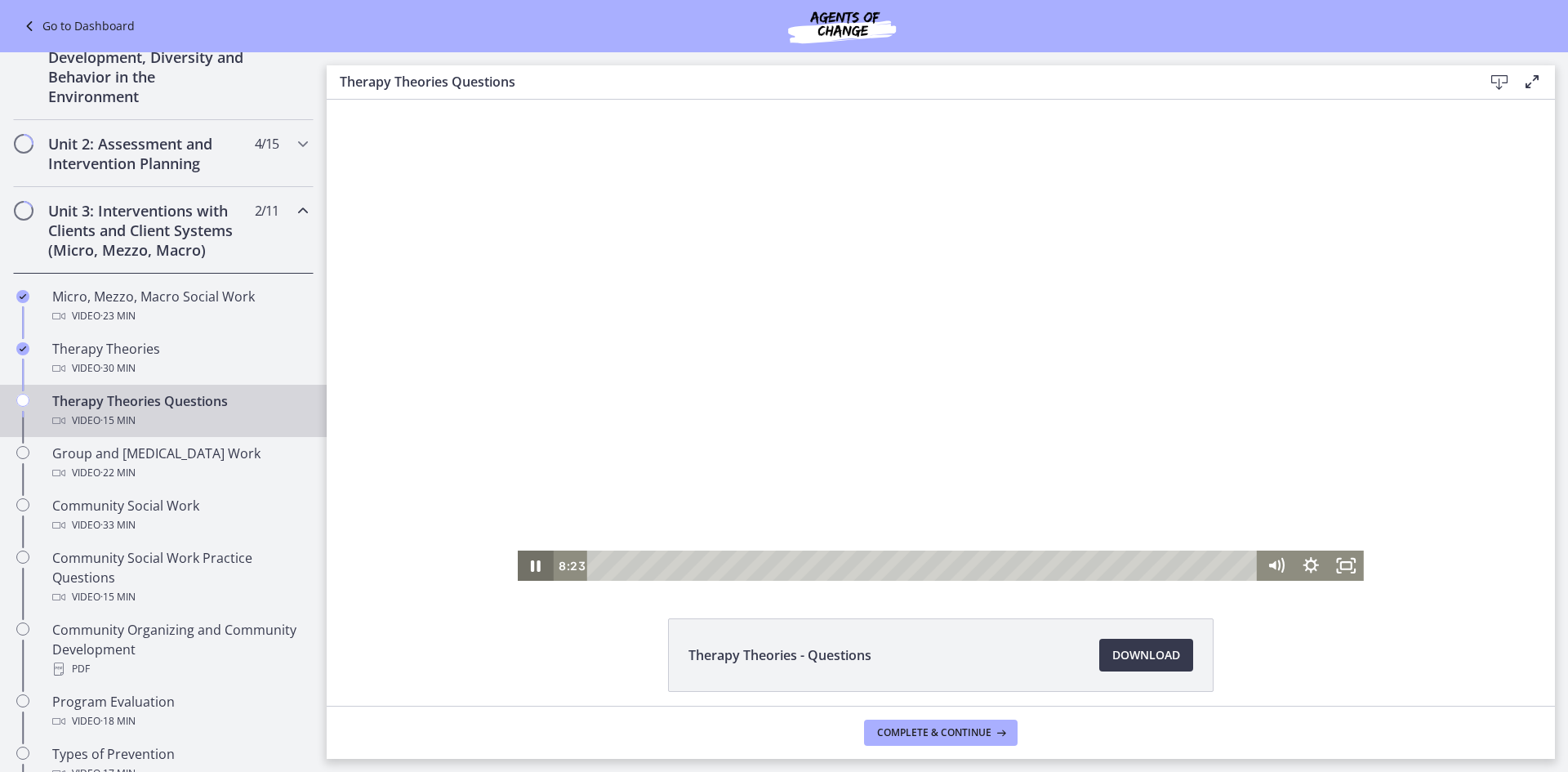
click at [531, 561] on icon "Pause" at bounding box center [535, 565] width 10 height 11
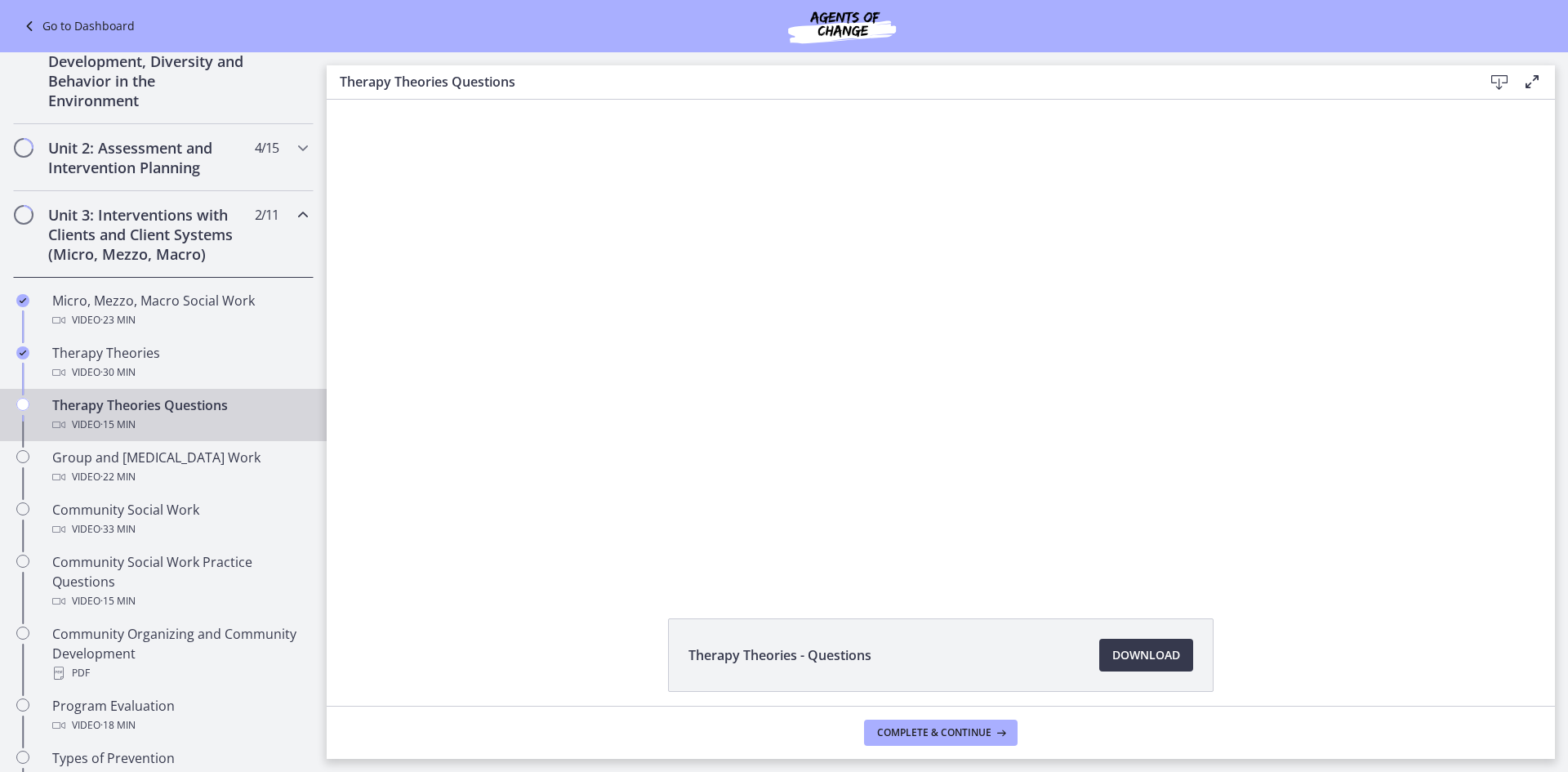
scroll to position [426, 0]
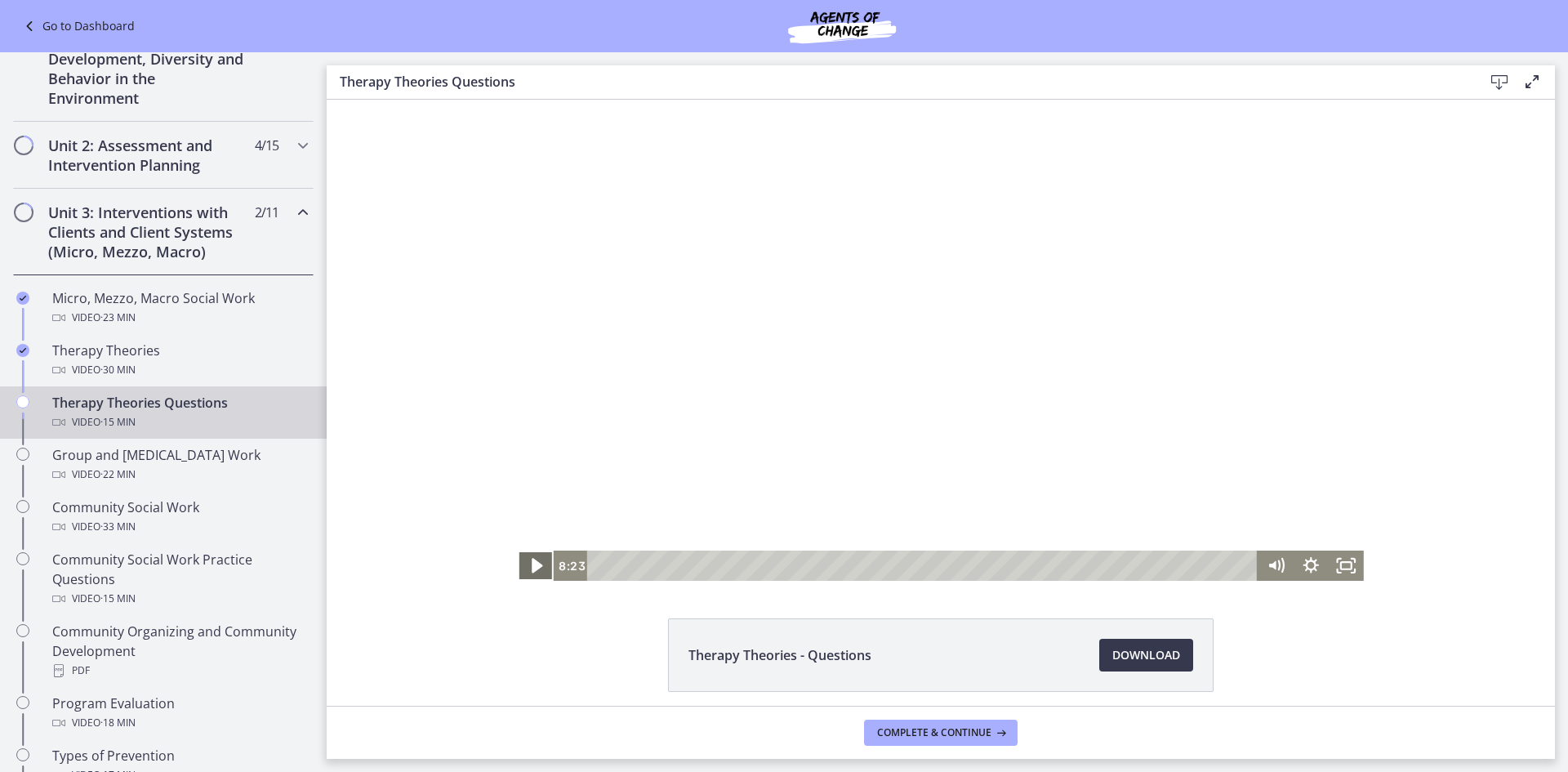
click at [531, 567] on icon "Play Video" at bounding box center [537, 565] width 10 height 15
click at [1069, 569] on div "11:05" at bounding box center [924, 565] width 649 height 30
click at [1060, 568] on div "10:52" at bounding box center [924, 565] width 649 height 30
click at [1027, 565] on div "10:06" at bounding box center [924, 565] width 649 height 30
click at [1011, 565] on div "9:44" at bounding box center [924, 565] width 649 height 30
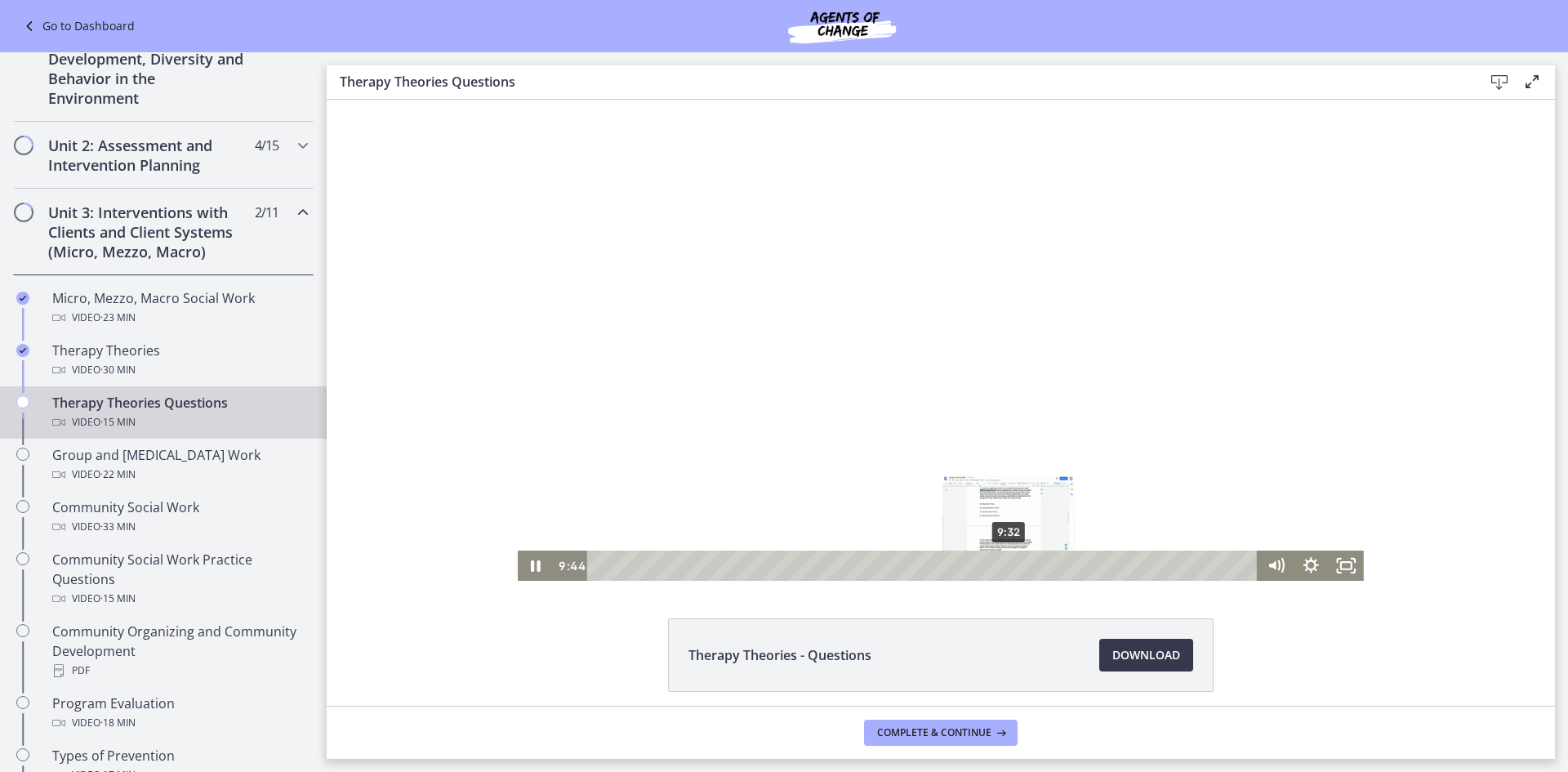
click at [1003, 565] on div "9:32" at bounding box center [924, 565] width 649 height 30
click at [990, 565] on div "9:14" at bounding box center [924, 565] width 649 height 30
click at [977, 567] on div "8:57" at bounding box center [924, 565] width 649 height 30
click at [967, 568] on div "8:42" at bounding box center [924, 565] width 649 height 30
click at [979, 568] on div "8:59" at bounding box center [924, 565] width 649 height 30
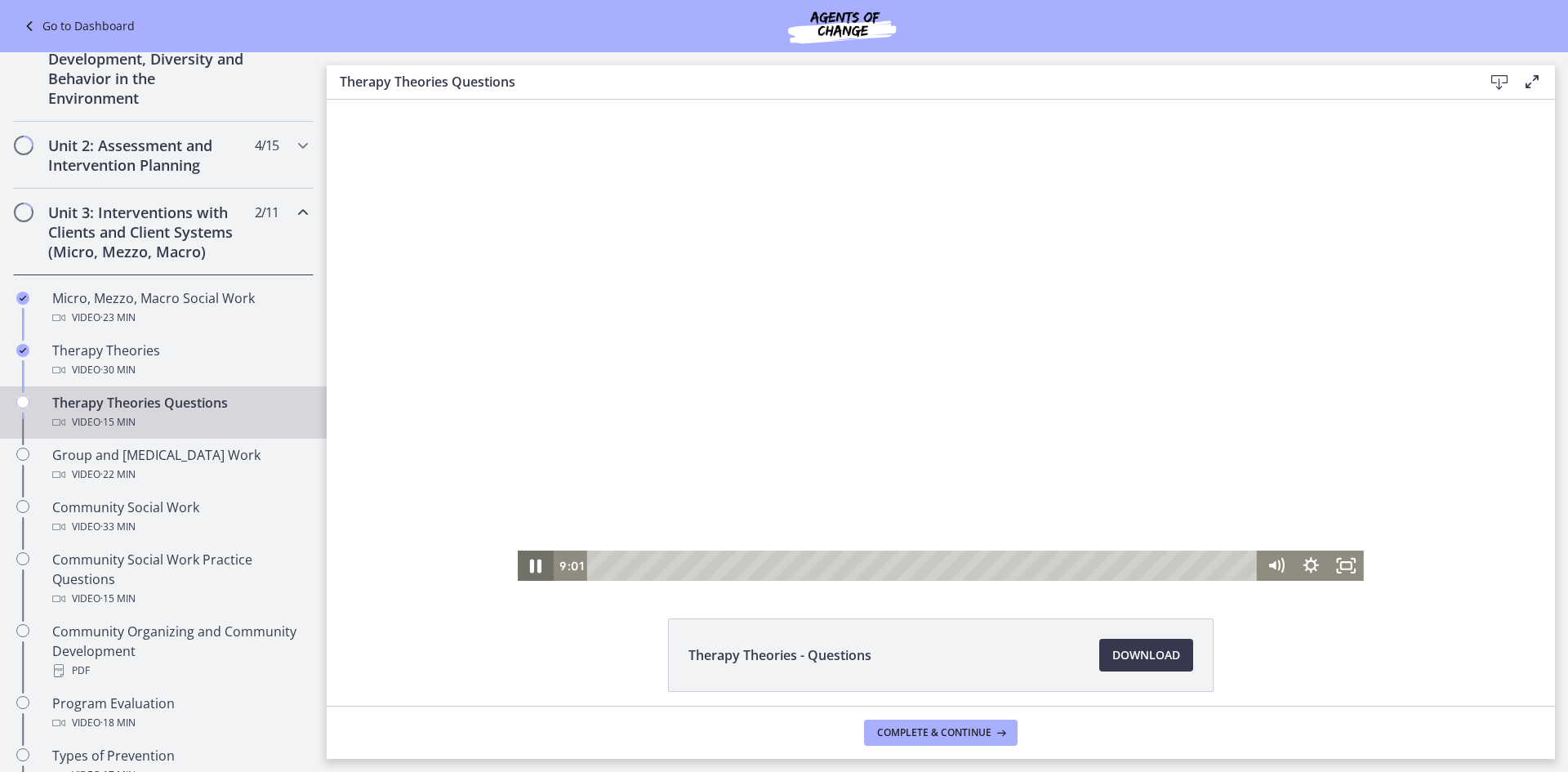
click at [524, 561] on icon "Pause" at bounding box center [536, 565] width 43 height 36
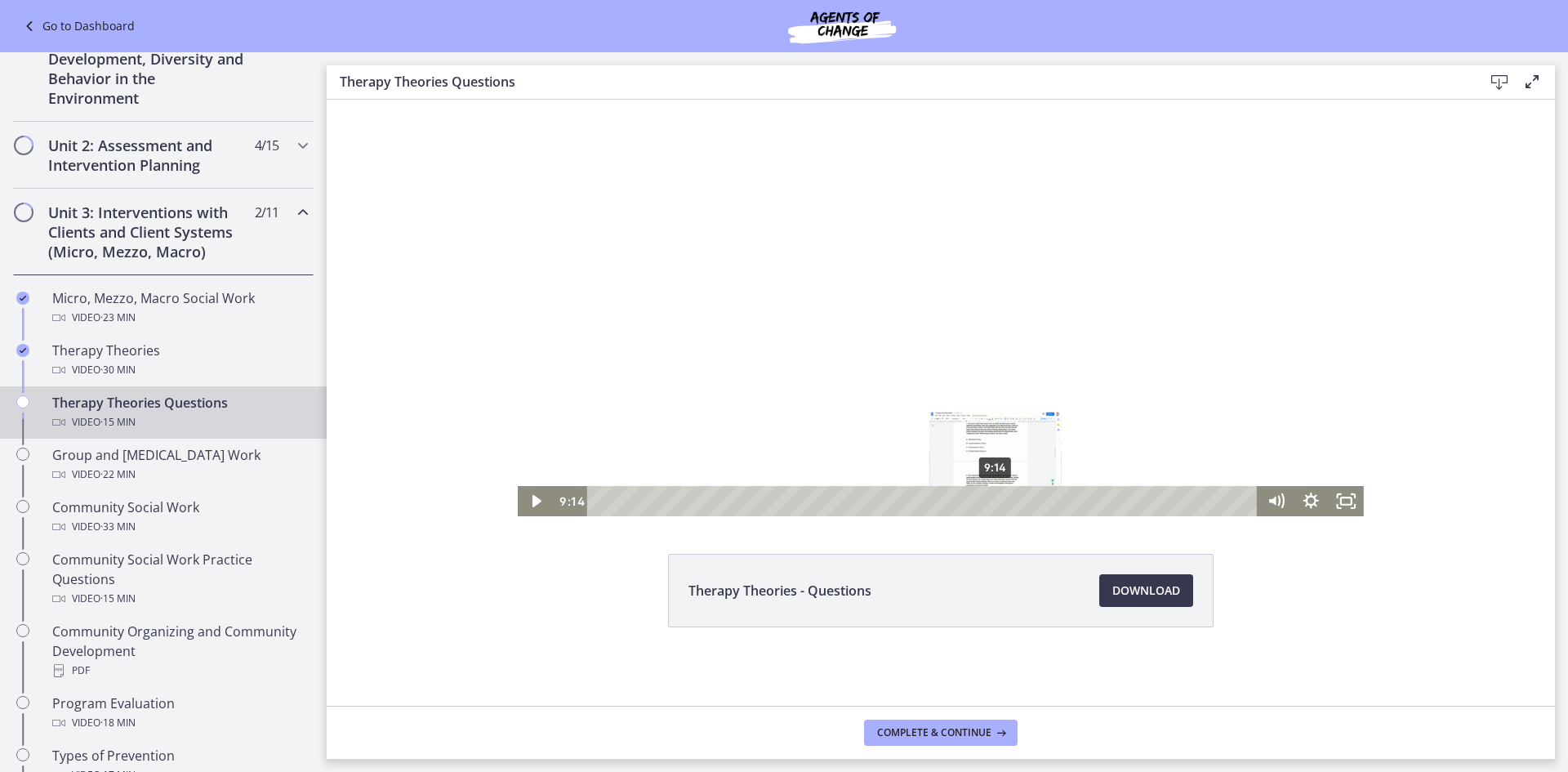
click at [990, 505] on div "9:14" at bounding box center [924, 501] width 649 height 30
click at [1017, 504] on div "9:53" at bounding box center [924, 501] width 649 height 30
click at [532, 505] on icon "Play Video" at bounding box center [537, 501] width 9 height 12
click at [1099, 503] on div "11:47" at bounding box center [924, 501] width 649 height 30
click at [1119, 503] on div "12:13" at bounding box center [924, 501] width 649 height 30
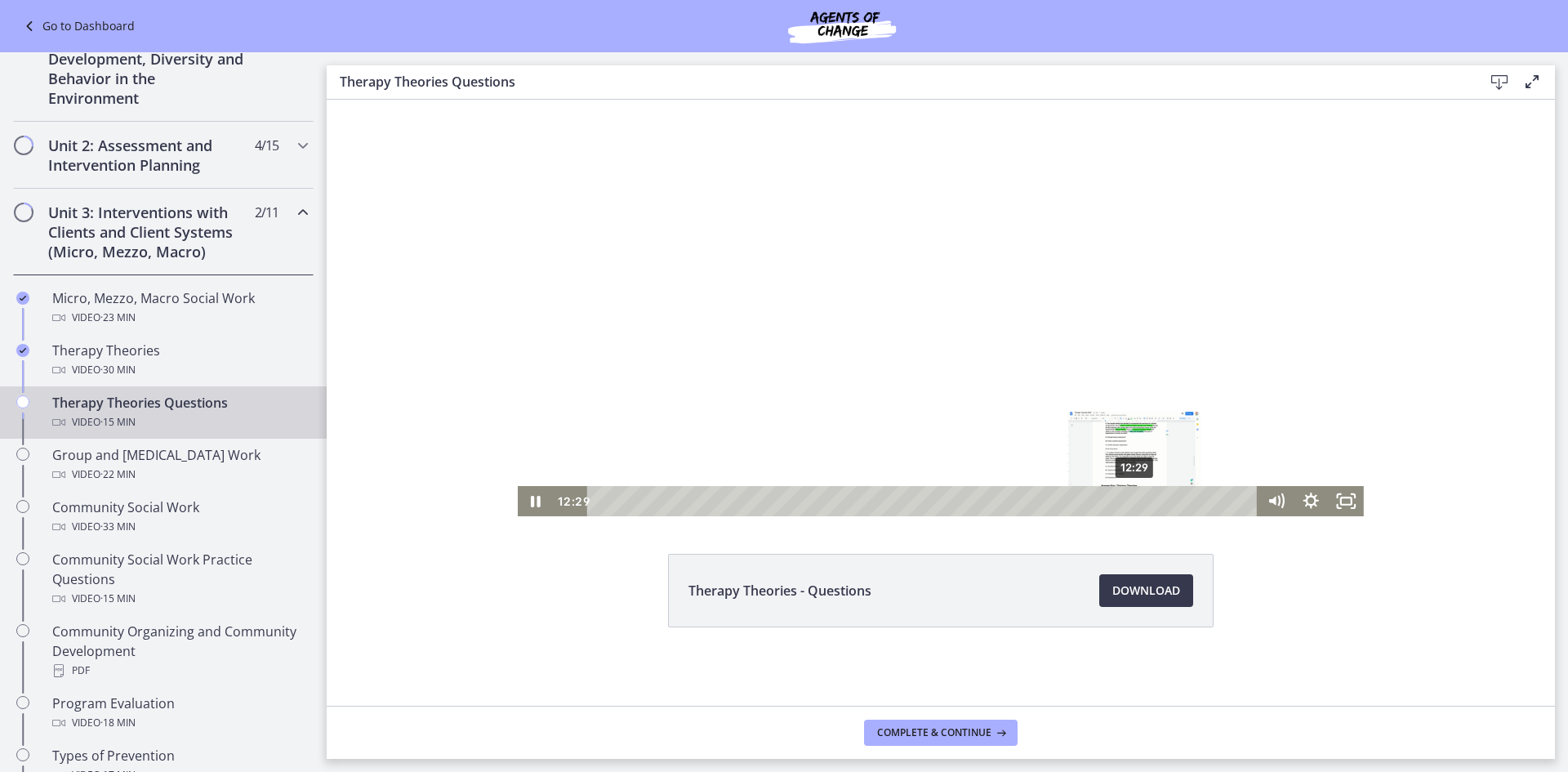
click at [1130, 502] on div "12:29" at bounding box center [924, 501] width 649 height 30
click at [1155, 501] on div "13:05" at bounding box center [924, 501] width 649 height 30
click at [1170, 503] on div "13:26" at bounding box center [924, 501] width 649 height 30
click at [536, 498] on icon "Pause" at bounding box center [536, 500] width 43 height 36
click at [1196, 503] on div "14:03" at bounding box center [924, 501] width 649 height 30
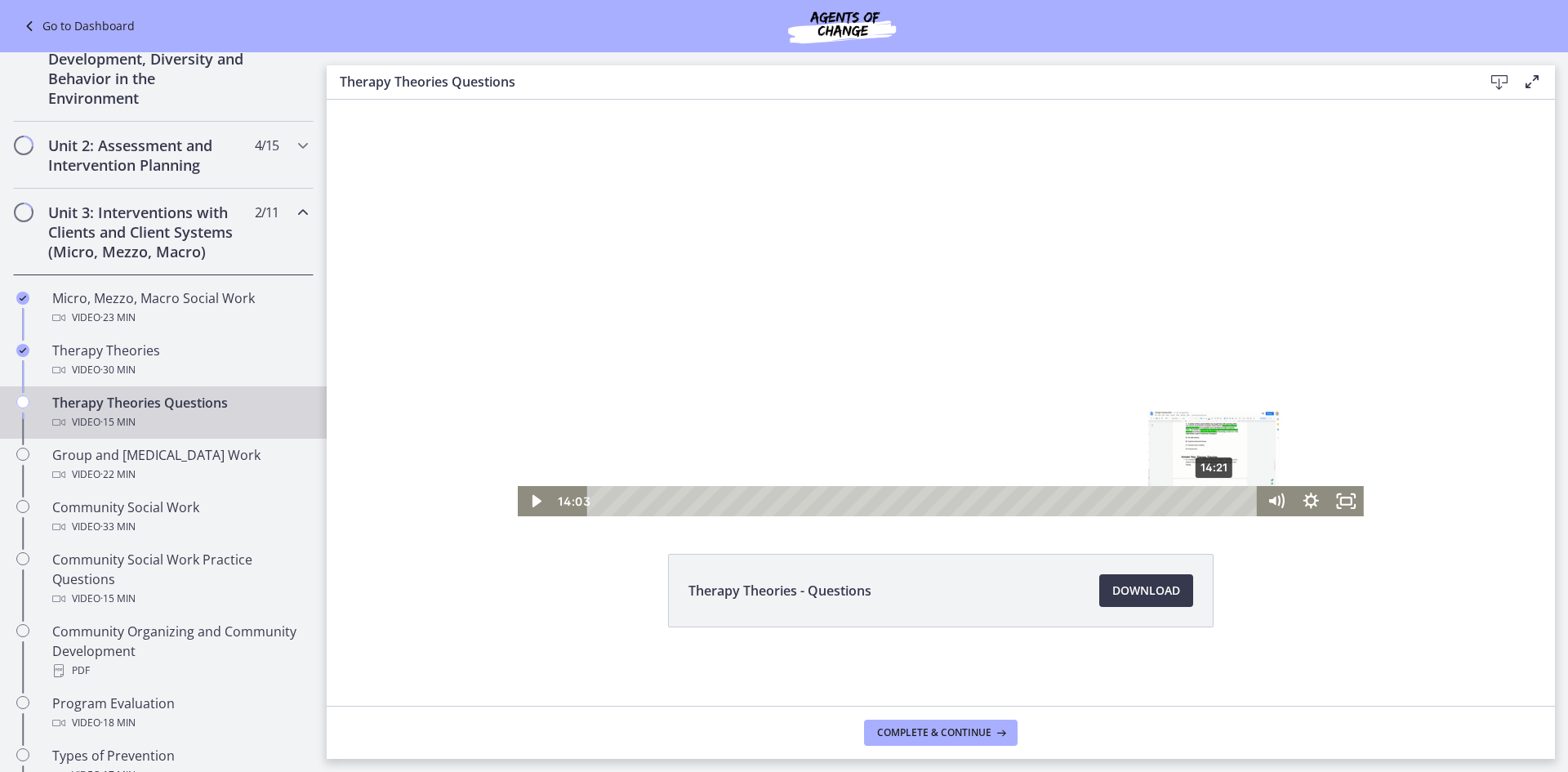
click at [1209, 503] on div "14:21" at bounding box center [924, 501] width 649 height 30
click at [1221, 505] on div "14:37" at bounding box center [924, 501] width 649 height 30
click at [540, 507] on icon "Play Video" at bounding box center [537, 501] width 35 height 30
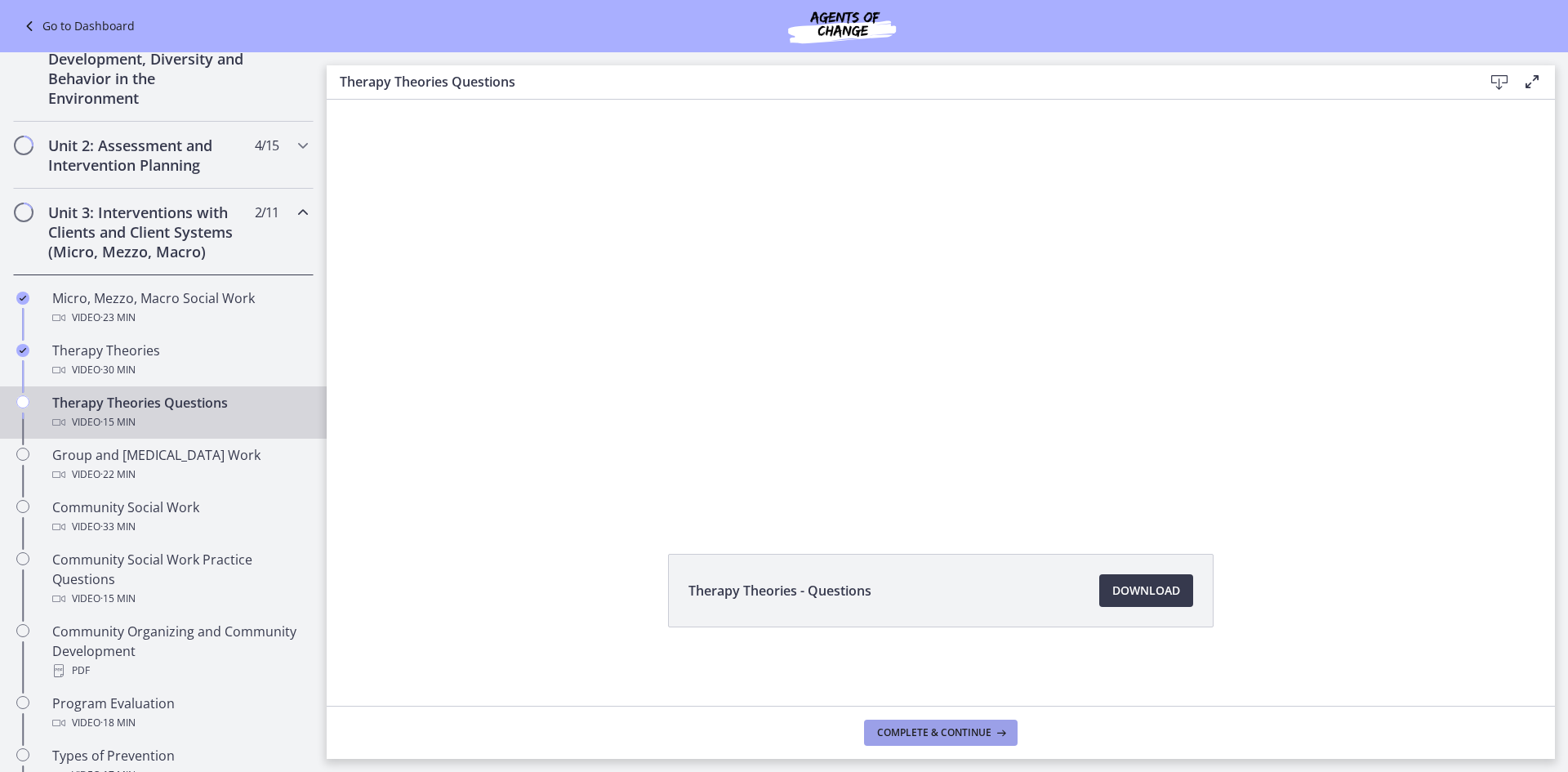
click at [948, 721] on button "Complete & continue" at bounding box center [941, 733] width 153 height 26
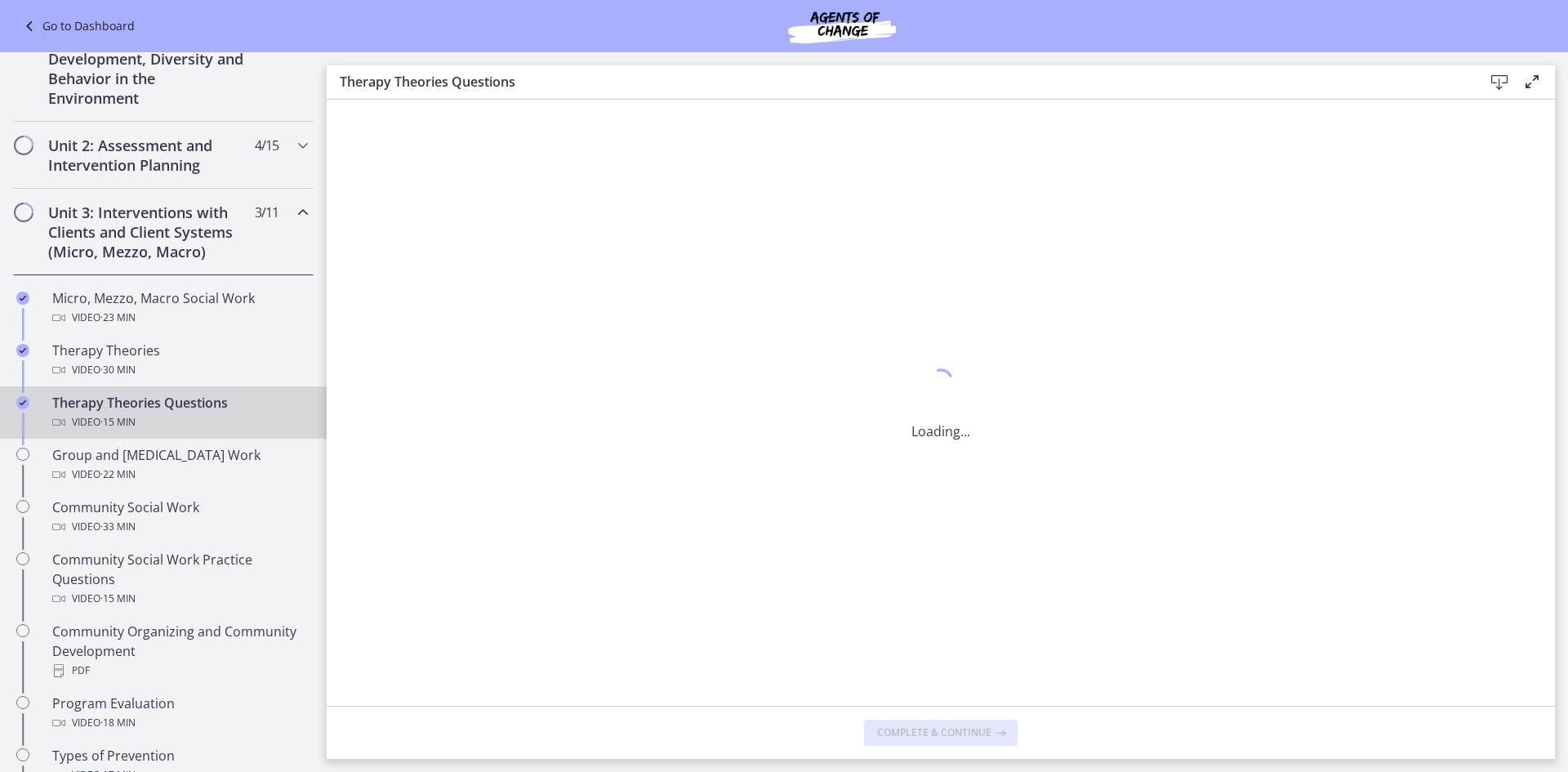
scroll to position [0, 0]
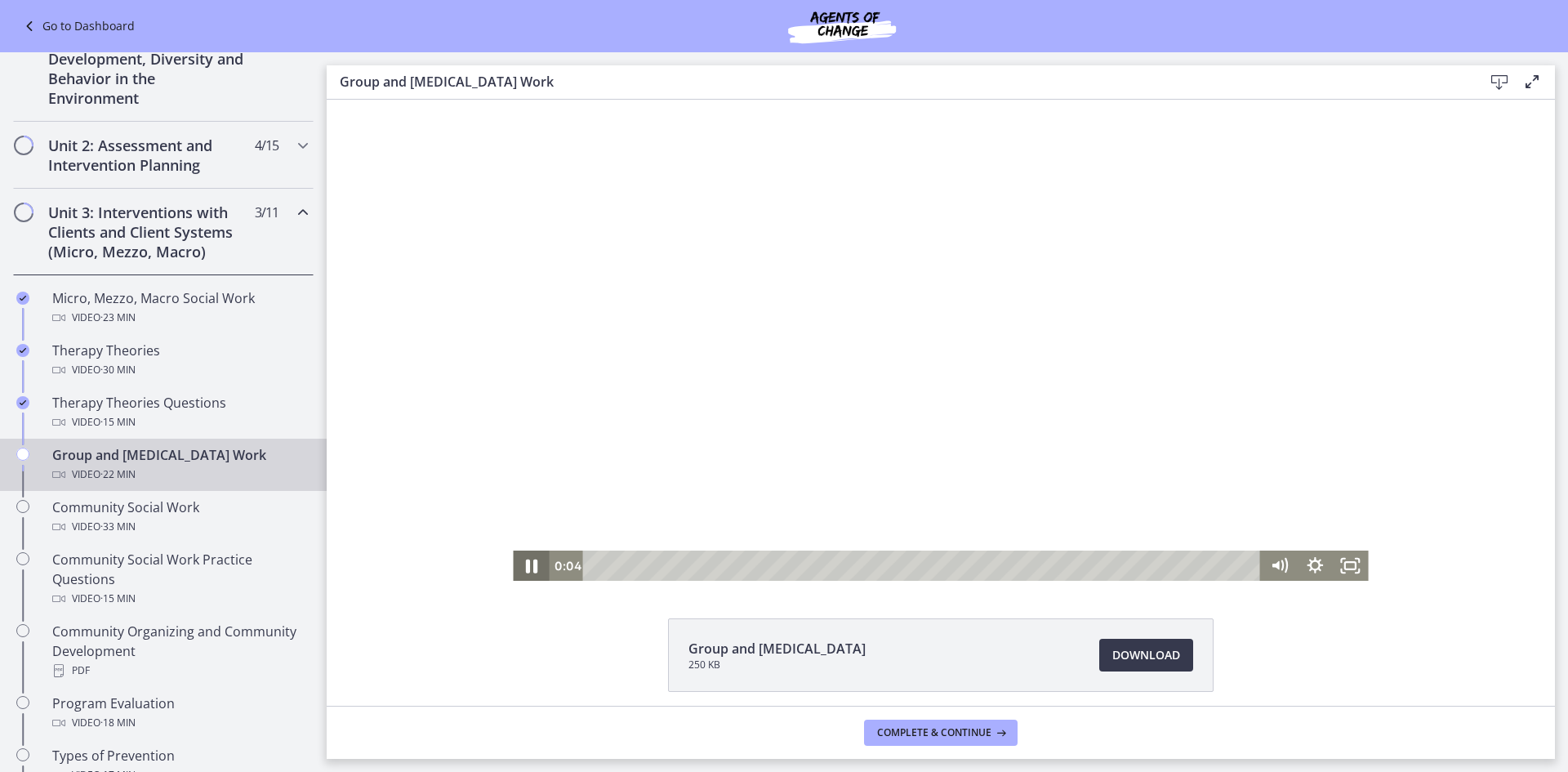
click at [518, 571] on icon "Pause" at bounding box center [531, 565] width 43 height 36
click at [528, 567] on icon "Play Video" at bounding box center [532, 565] width 9 height 12
click at [527, 567] on icon "Pause" at bounding box center [531, 565] width 10 height 11
click at [531, 572] on icon "Play Video" at bounding box center [532, 565] width 43 height 36
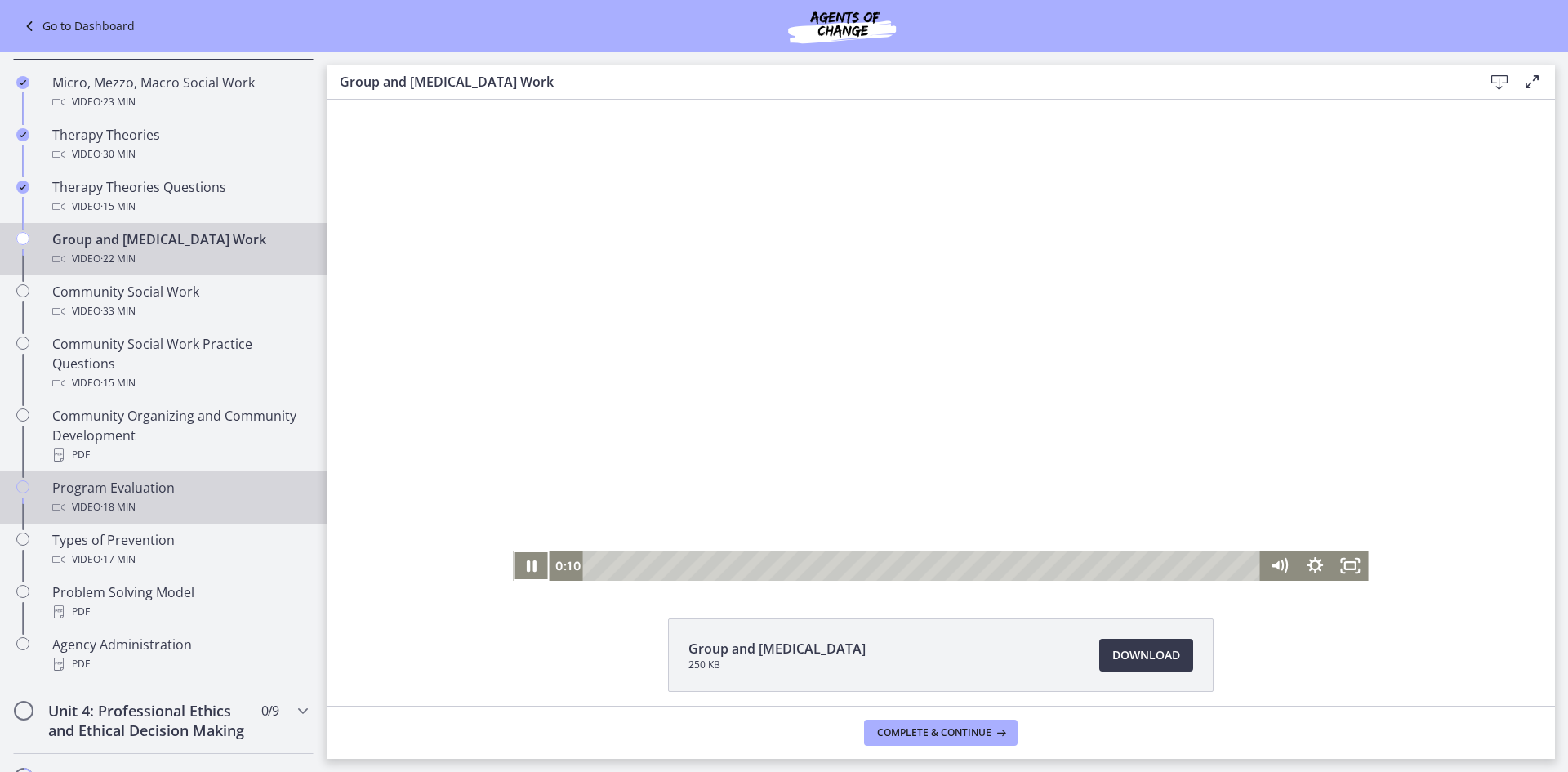
scroll to position [672, 0]
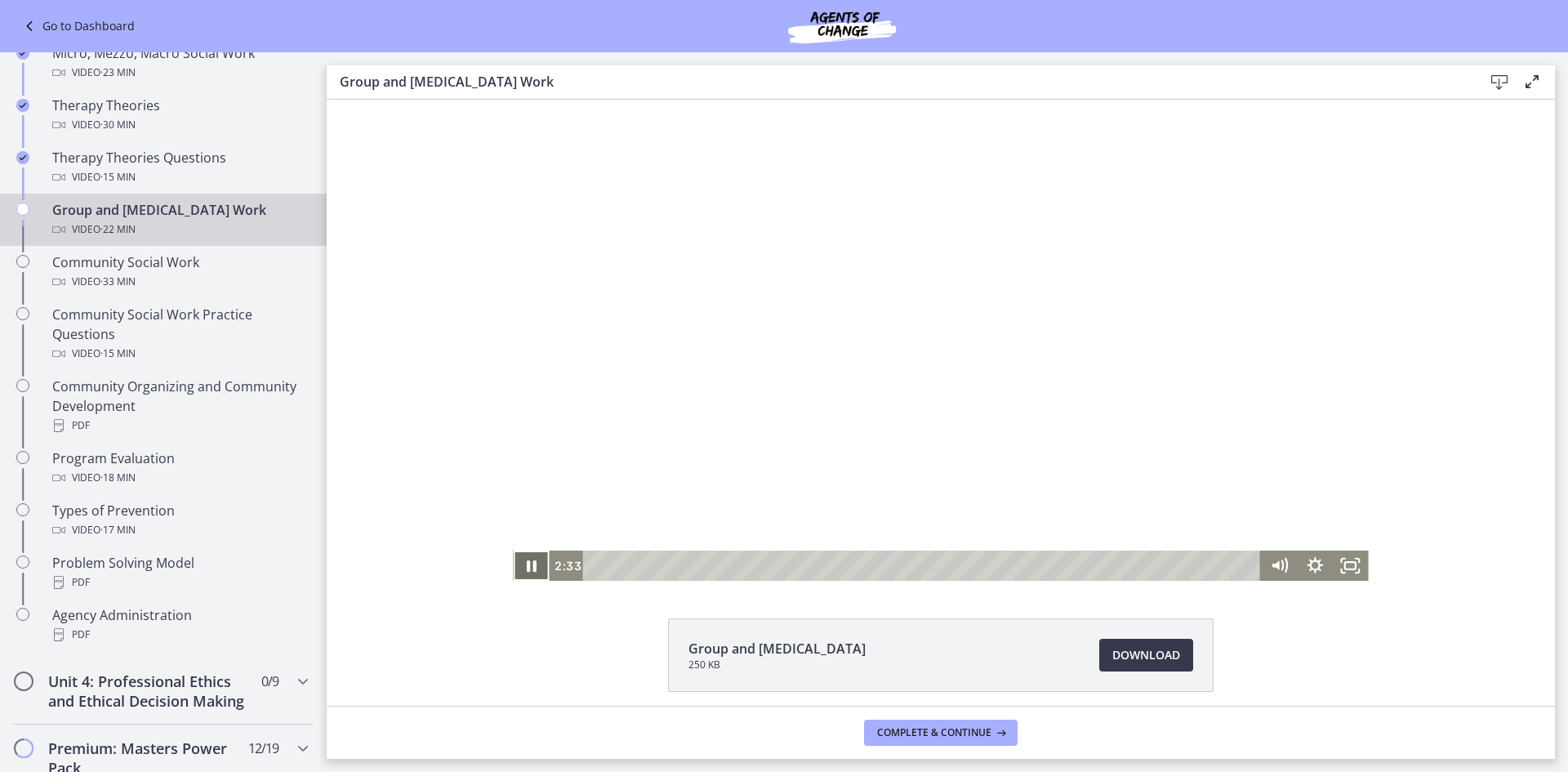
click at [526, 559] on icon "Pause" at bounding box center [531, 565] width 36 height 30
